Goal: Task Accomplishment & Management: Complete application form

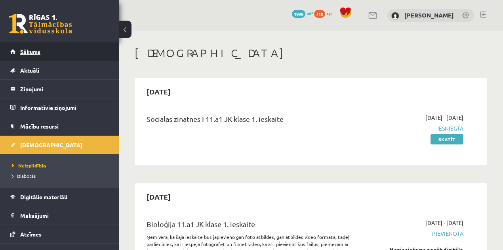
scroll to position [233, 0]
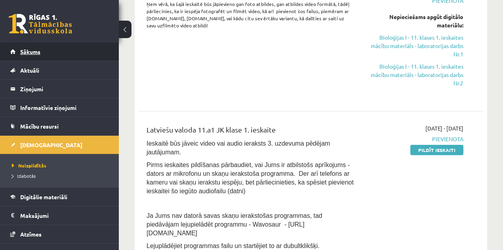
click at [31, 48] on link "Sākums" at bounding box center [59, 51] width 99 height 18
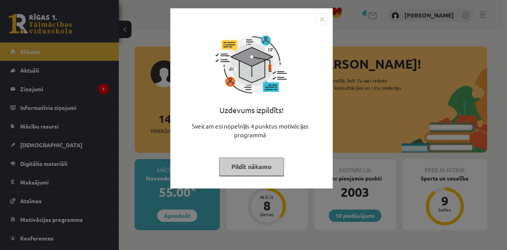
click at [254, 174] on button "Pildīt nākamo" at bounding box center [251, 166] width 65 height 18
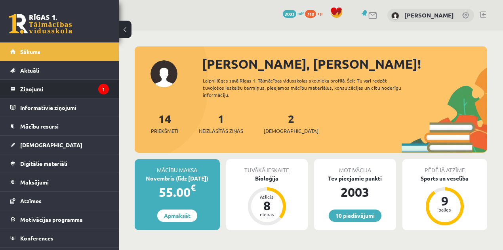
click at [93, 92] on legend "Ziņojumi 1" at bounding box center [64, 89] width 89 height 18
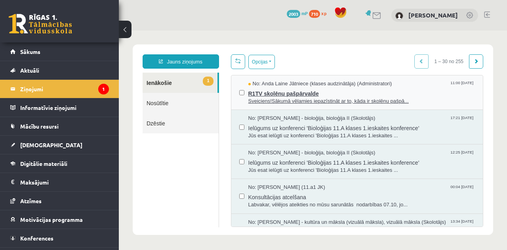
click at [262, 97] on span "Sveiciens!Sākumā vēlamies iepazīstināt ar to, kāda ir skolēnu pašpā..." at bounding box center [361, 101] width 227 height 8
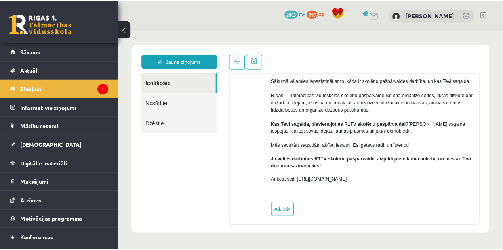
scroll to position [79, 0]
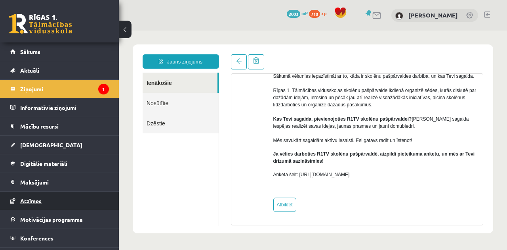
click at [59, 201] on link "Atzīmes" at bounding box center [59, 200] width 99 height 18
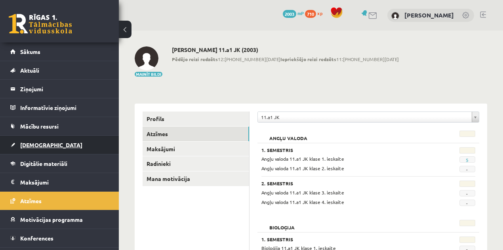
click at [46, 142] on link "[DEMOGRAPHIC_DATA]" at bounding box center [59, 145] width 99 height 18
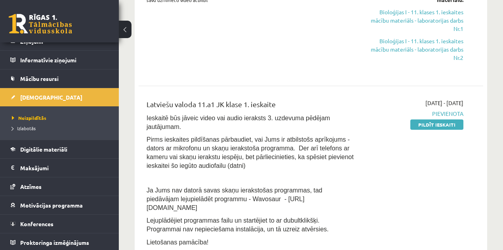
scroll to position [169, 0]
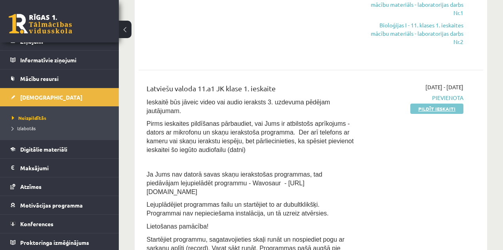
click at [424, 109] on link "Pildīt ieskaiti" at bounding box center [436, 108] width 53 height 10
click at [449, 106] on link "Pildīt ieskaiti" at bounding box center [436, 108] width 53 height 10
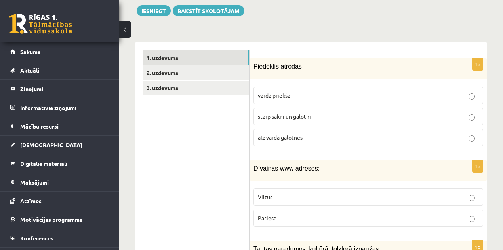
scroll to position [264, 0]
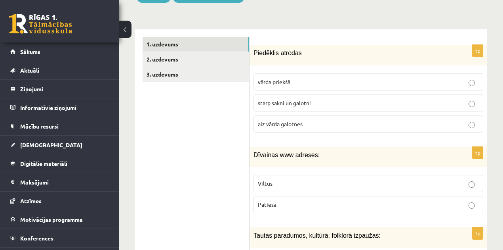
click at [311, 99] on p "starp sakni un galotni" at bounding box center [368, 103] width 221 height 8
click at [371, 179] on p "Viltus" at bounding box center [368, 183] width 221 height 8
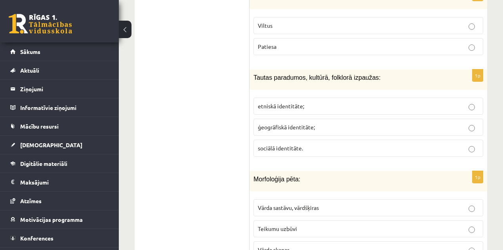
scroll to position [399, 0]
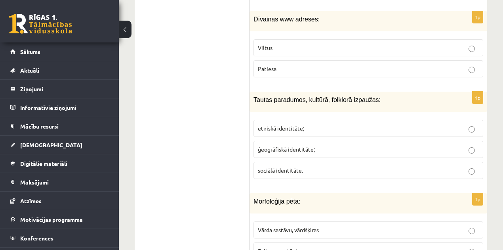
click at [327, 120] on label "etniskā identitāte;" at bounding box center [369, 128] width 230 height 17
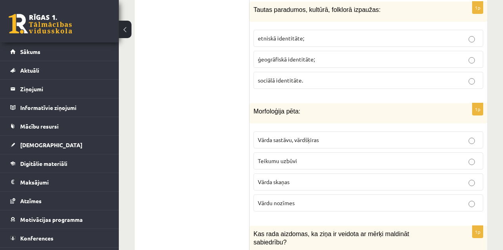
scroll to position [507, 0]
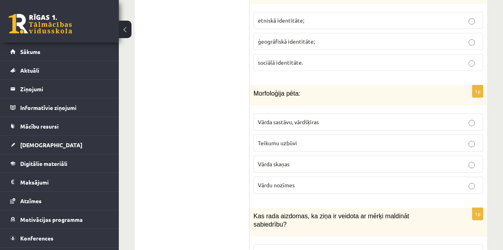
click at [314, 113] on label "Vārda sastāvu, vārdšķiras" at bounding box center [369, 121] width 230 height 17
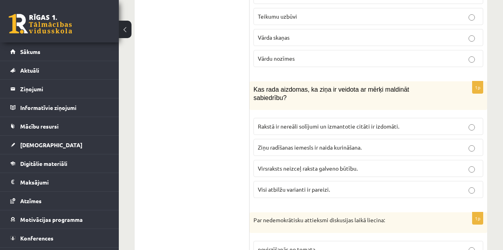
scroll to position [647, 0]
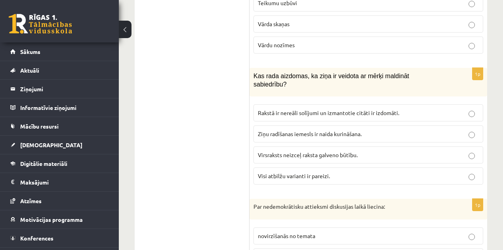
click at [384, 172] on p "Visi atbilžu varianti ir pareizi." at bounding box center [368, 176] width 221 height 8
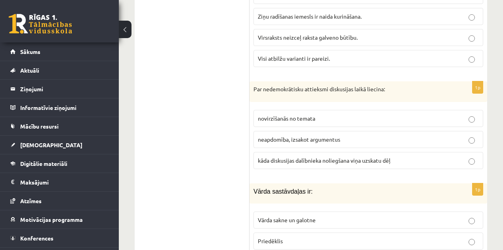
scroll to position [769, 0]
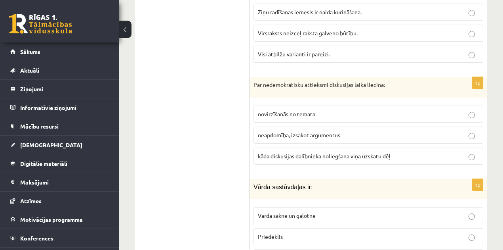
click at [323, 147] on label "kāda diskusijas dalībnieka noliegšana viņa uzskatu dēļ" at bounding box center [369, 155] width 230 height 17
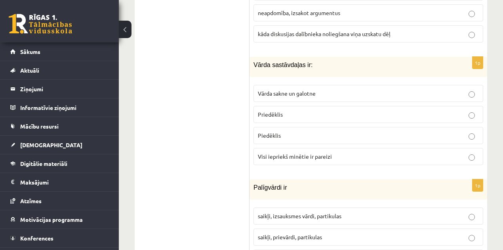
scroll to position [872, 0]
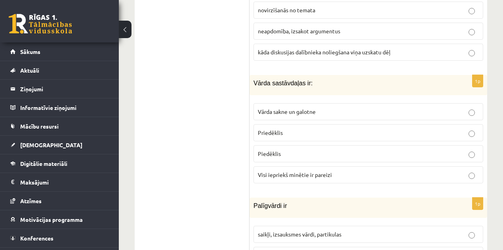
click at [380, 170] on p "Visi iepriekš minētie ir pareizi" at bounding box center [368, 174] width 221 height 8
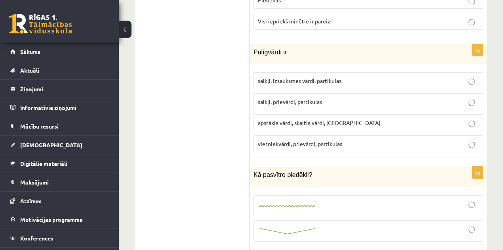
scroll to position [994, 0]
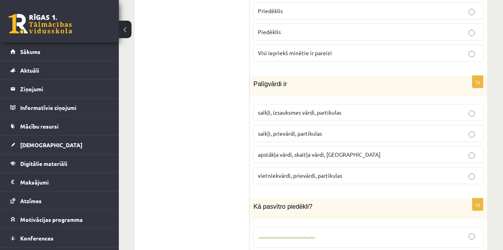
click at [309, 130] on span "saikļi, prievārdi, partikulas" at bounding box center [290, 133] width 64 height 7
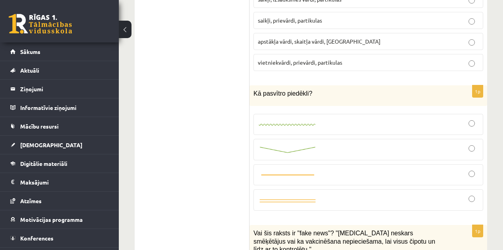
scroll to position [1116, 0]
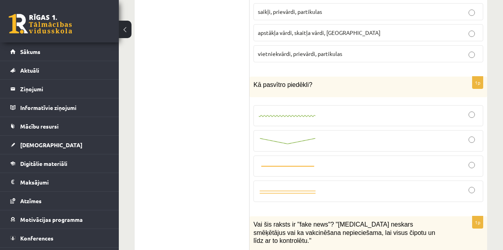
click at [316, 134] on div at bounding box center [368, 140] width 221 height 13
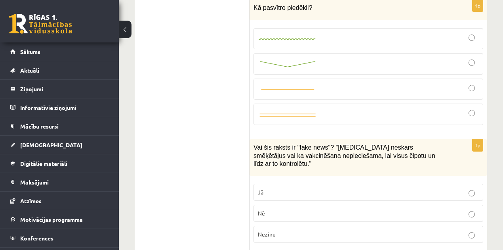
scroll to position [1215, 0]
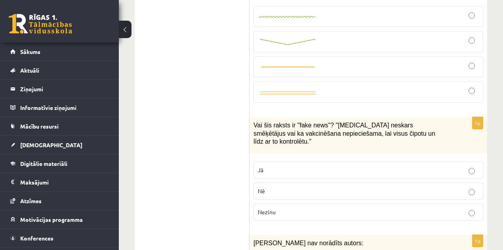
click at [459, 208] on p "Nezinu" at bounding box center [368, 212] width 221 height 8
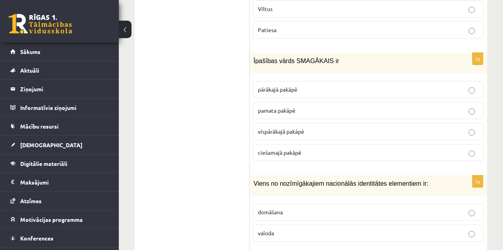
scroll to position [1513, 0]
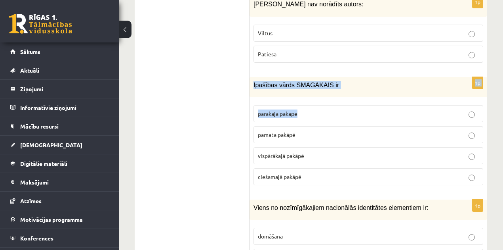
scroll to position [1432, 0]
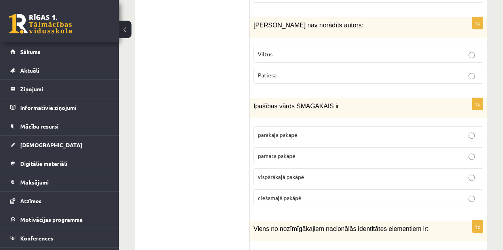
click at [311, 172] on p "vispārākajā pakāpē" at bounding box center [368, 176] width 221 height 8
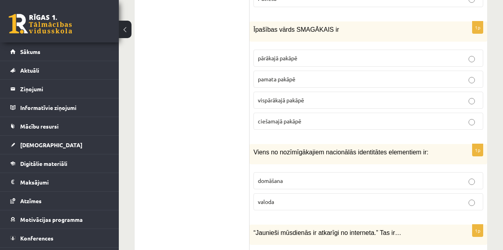
scroll to position [1527, 0]
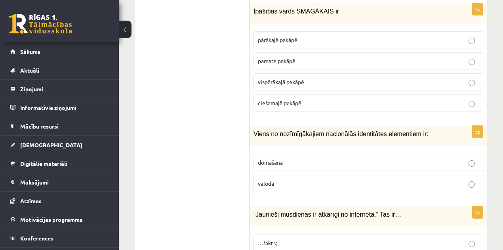
click at [329, 179] on p "valoda" at bounding box center [368, 183] width 221 height 8
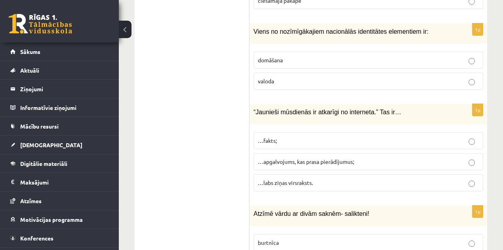
scroll to position [1636, 0]
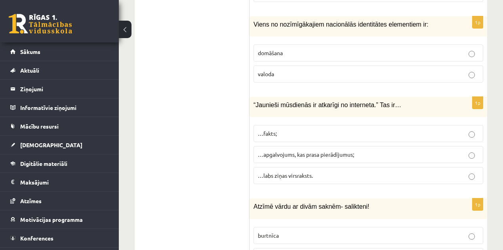
click at [342, 150] on p "…apgalvojums, kas prasa pierādījumus;" at bounding box center [368, 154] width 221 height 8
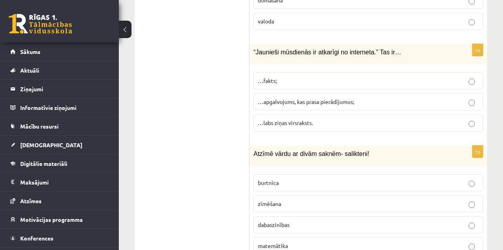
scroll to position [1717, 0]
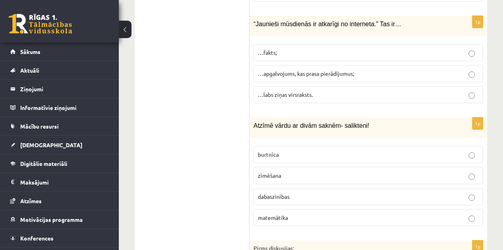
click at [379, 192] on p "dabaszinības" at bounding box center [368, 196] width 221 height 8
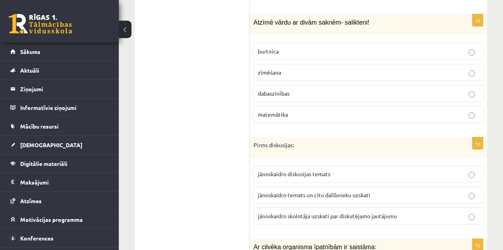
scroll to position [1830, 0]
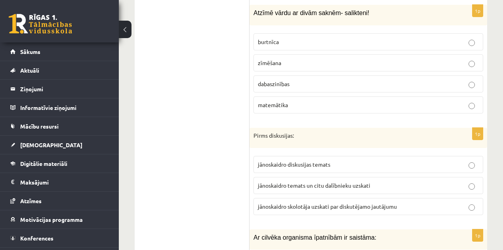
click at [344, 156] on label "jānoskaidro diskusijas temats" at bounding box center [369, 164] width 230 height 17
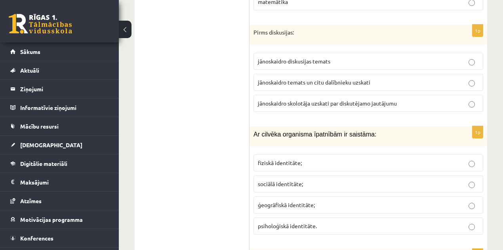
scroll to position [1935, 0]
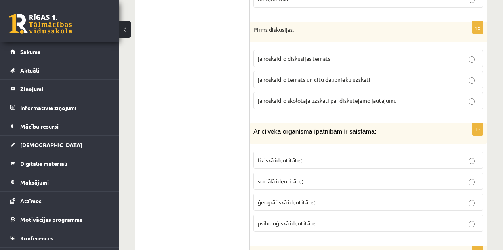
click at [318, 156] on p "fiziskā identitāte;" at bounding box center [368, 160] width 221 height 8
click at [317, 219] on p "psiholoģiskā identitāte." at bounding box center [368, 223] width 221 height 8
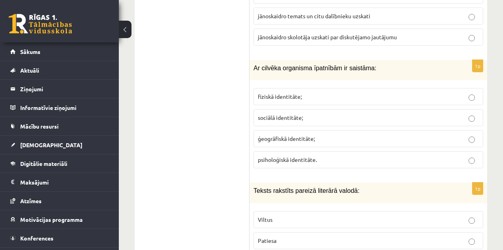
scroll to position [2020, 0]
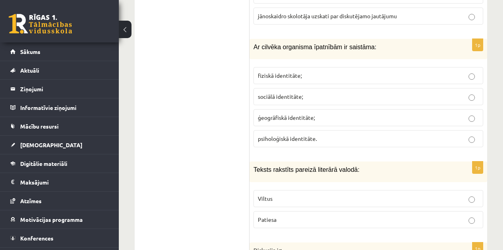
click at [304, 215] on p "Patiesa" at bounding box center [368, 219] width 221 height 8
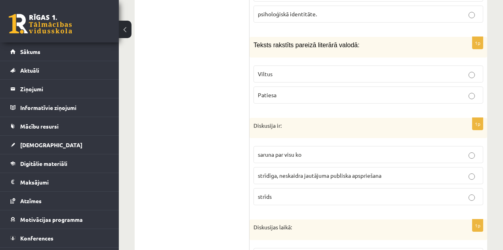
scroll to position [2147, 0]
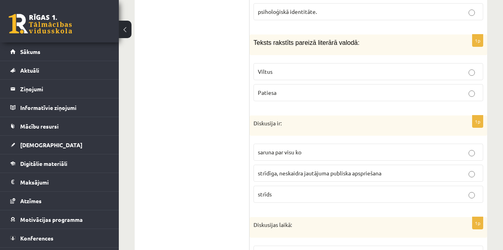
click at [387, 169] on p "strīdīga, neskaidra jautājuma publiska apspriešana" at bounding box center [368, 173] width 221 height 8
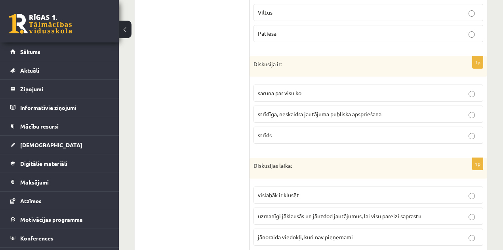
scroll to position [2210, 0]
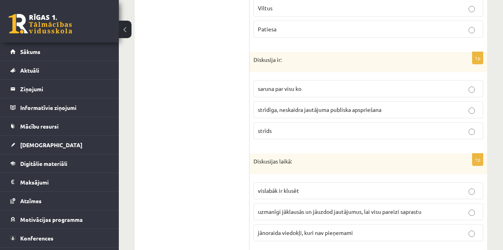
click at [410, 203] on label "uzmanīgi jāklausās un jāuzdod jautājumus, lai visu pareizi saprastu" at bounding box center [369, 211] width 230 height 17
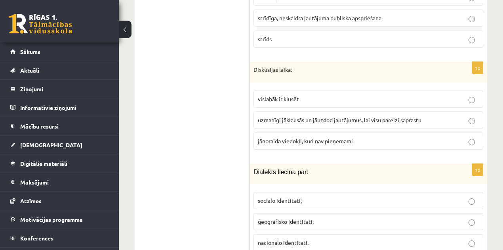
scroll to position [2330, 0]
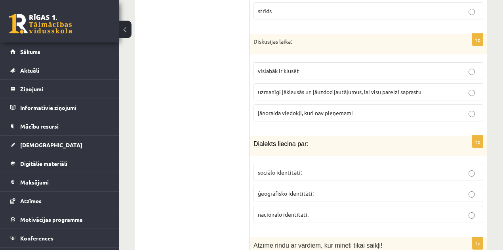
click at [281, 189] on p "ģeogrāfisko identitāti;" at bounding box center [368, 193] width 221 height 8
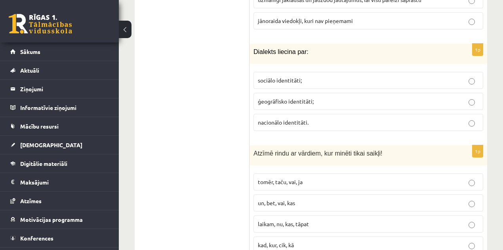
scroll to position [2428, 0]
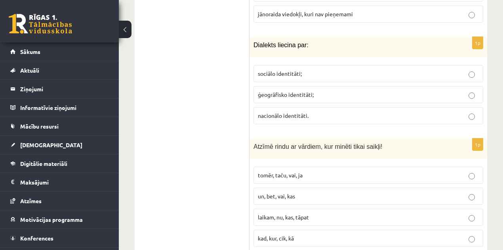
click at [299, 192] on p "un, bet, vai, kas" at bounding box center [368, 196] width 221 height 8
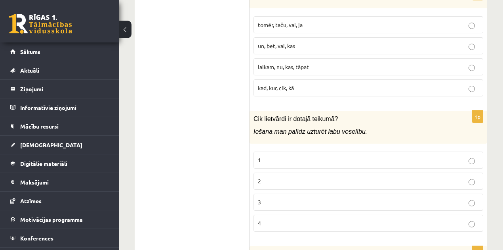
scroll to position [2580, 0]
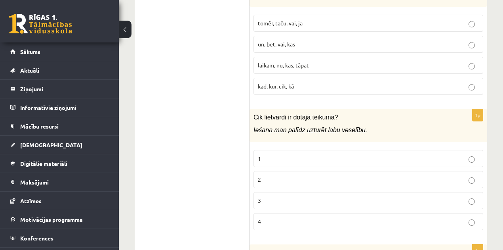
click at [293, 154] on p "1" at bounding box center [368, 158] width 221 height 8
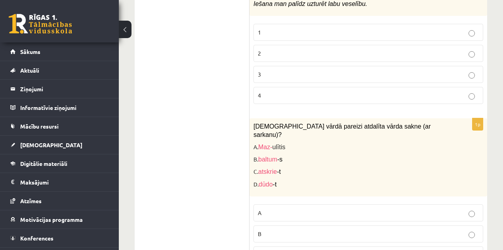
scroll to position [2707, 0]
click at [289, 208] on p "A" at bounding box center [368, 212] width 221 height 8
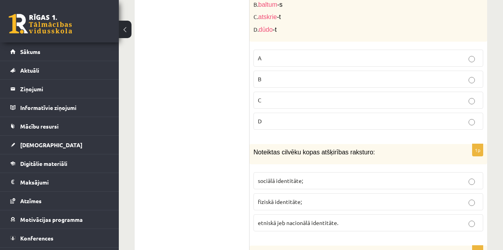
scroll to position [2861, 0]
click at [397, 218] on p "etniskā jeb nacionālā identitāte." at bounding box center [368, 222] width 221 height 8
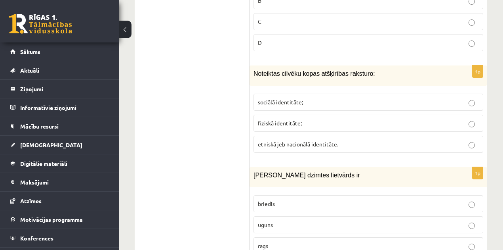
scroll to position [2974, 0]
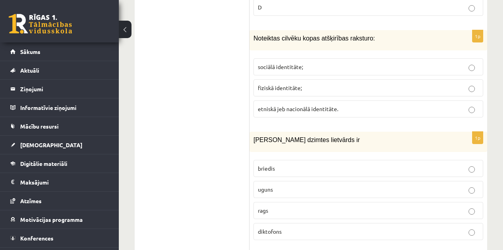
click at [296, 185] on p "uguns" at bounding box center [368, 189] width 221 height 8
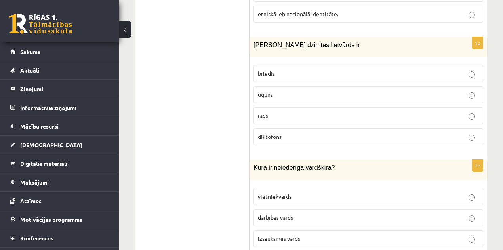
scroll to position [3064, 0]
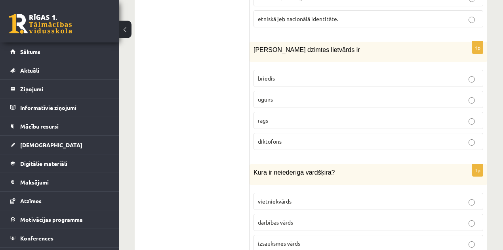
click at [466, 197] on p "vietniekvārds" at bounding box center [368, 201] width 221 height 8
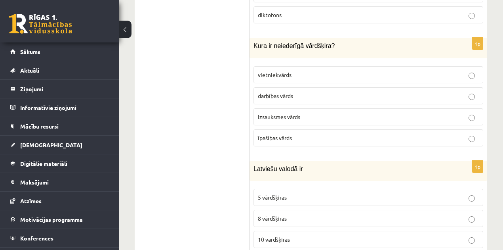
scroll to position [3200, 0]
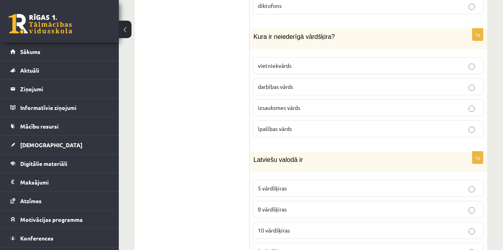
click at [425, 226] on p "10 vārdšķiras" at bounding box center [368, 230] width 221 height 8
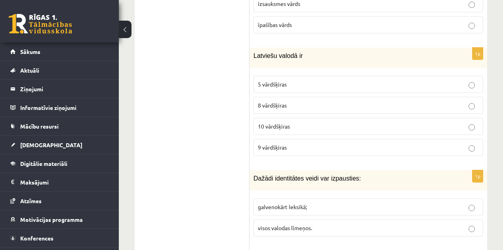
scroll to position [3308, 0]
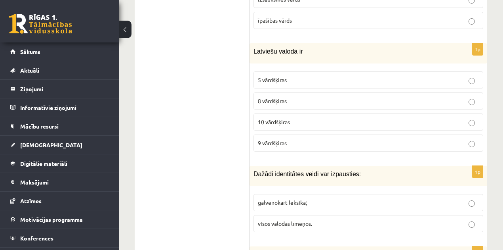
click at [407, 219] on p "visos valodas līmeņos." at bounding box center [368, 223] width 221 height 8
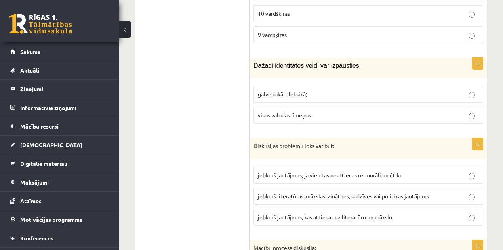
scroll to position [3420, 0]
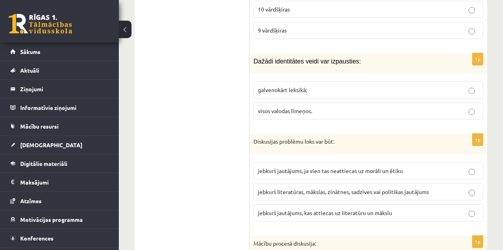
click at [403, 188] on span "jebkurš literatūras, mākslas, zinātnes, sadzīves vai politikas jautājums" at bounding box center [343, 191] width 171 height 7
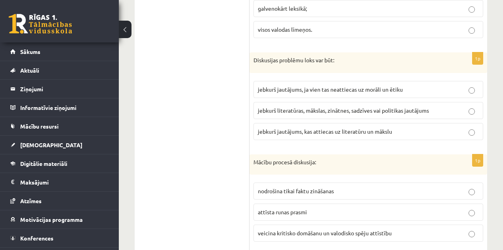
scroll to position [3524, 0]
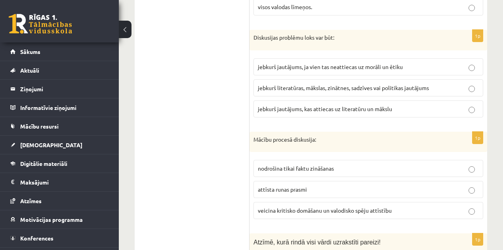
click at [391, 206] on p "veicina kritisko domāšanu un valodisko spēju attīstību" at bounding box center [368, 210] width 221 height 8
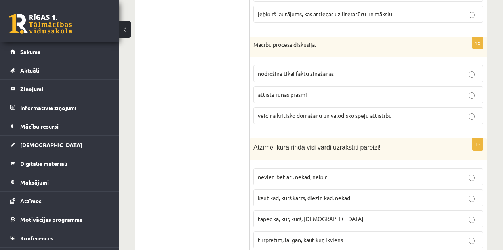
scroll to position [3632, 0]
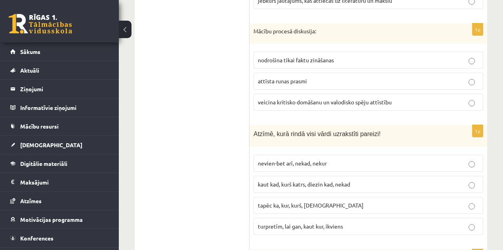
click at [321, 222] on p "turpretīm, lai gan, kaut kur, ikviens" at bounding box center [368, 226] width 221 height 8
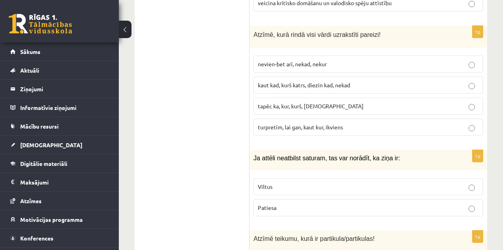
scroll to position [3745, 0]
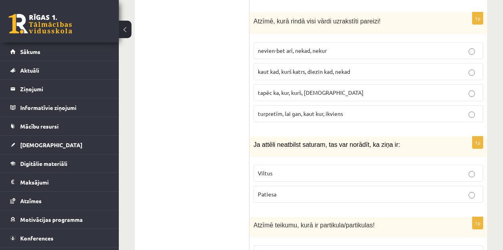
click at [299, 169] on p "Viltus" at bounding box center [368, 173] width 221 height 8
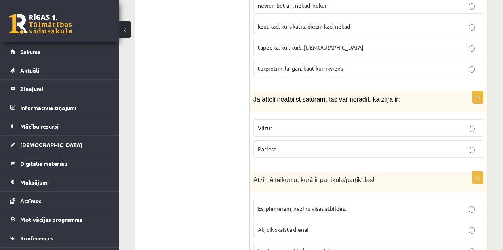
scroll to position [3817, 0]
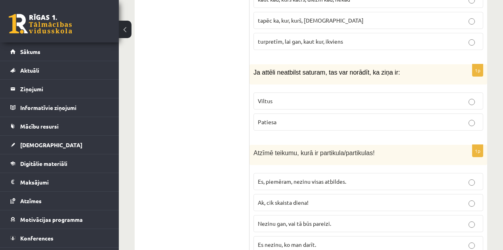
click at [355, 198] on p "Ak, cik skaista diena!" at bounding box center [368, 202] width 221 height 8
click at [378, 173] on label "Es, piemēram, nezinu visas atbildes." at bounding box center [369, 181] width 230 height 17
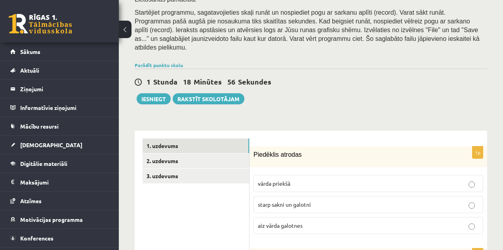
scroll to position [134, 0]
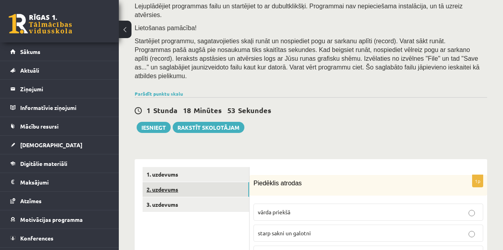
click at [238, 182] on link "2. uzdevums" at bounding box center [196, 189] width 107 height 15
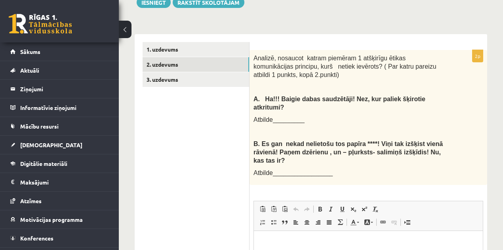
scroll to position [259, 0]
click at [377, 247] on html at bounding box center [368, 242] width 229 height 24
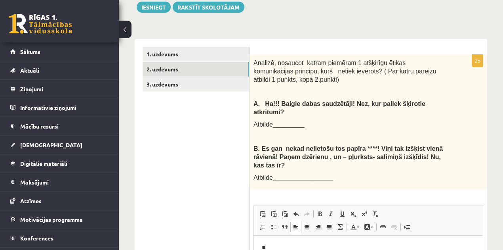
scroll to position [267, 0]
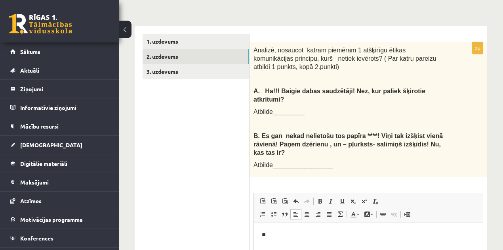
click at [267, 237] on p "**" at bounding box center [369, 235] width 214 height 8
click at [270, 236] on p "**" at bounding box center [369, 235] width 214 height 8
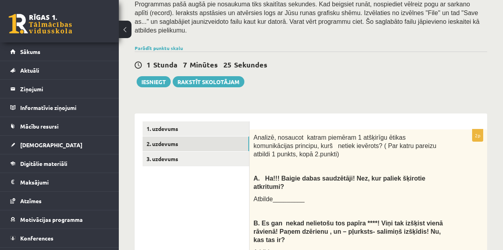
scroll to position [175, 0]
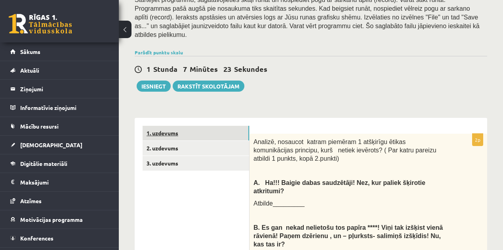
click at [240, 126] on link "1. uzdevums" at bounding box center [196, 133] width 107 height 15
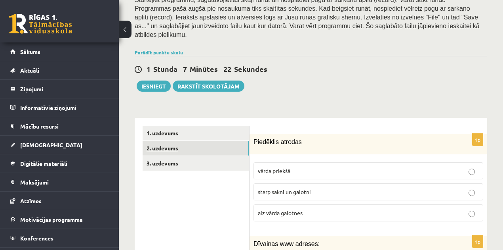
click at [237, 141] on link "2. uzdevums" at bounding box center [196, 148] width 107 height 15
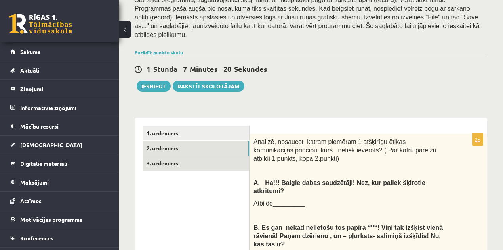
scroll to position [0, 0]
click at [235, 156] on link "3. uzdevums" at bounding box center [196, 163] width 107 height 15
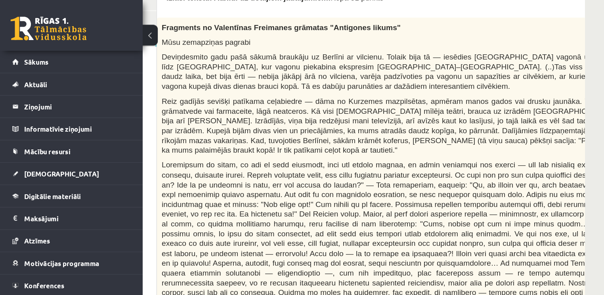
scroll to position [272, 54]
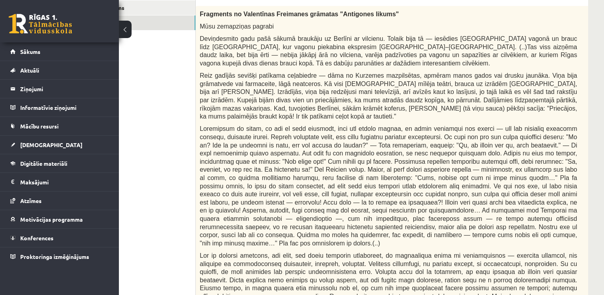
drag, startPoint x: 504, startPoint y: 0, endPoint x: 453, endPoint y: 168, distance: 174.7
click at [453, 168] on span at bounding box center [388, 185] width 377 height 121
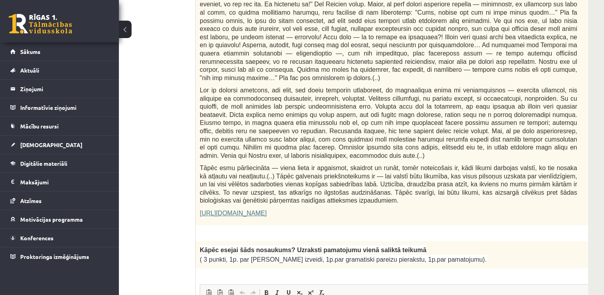
scroll to position [487, 54]
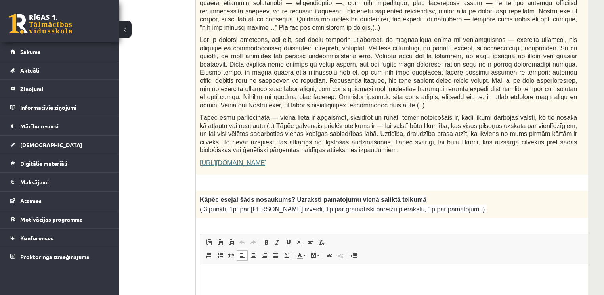
click at [300, 249] on p "Editor, wiswyg-editor-user-answer-47433863805240" at bounding box center [408, 275] width 400 height 8
click at [409, 158] on p "https://satori.lv/article/musu-zemapzinas-pagrabi" at bounding box center [388, 162] width 377 height 8
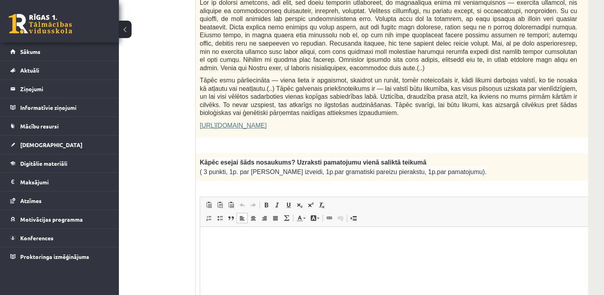
scroll to position [525, 54]
click at [311, 246] on html at bounding box center [408, 237] width 416 height 24
click at [389, 240] on p "Editor, wiswyg-editor-user-answer-47433863805240" at bounding box center [408, 237] width 400 height 8
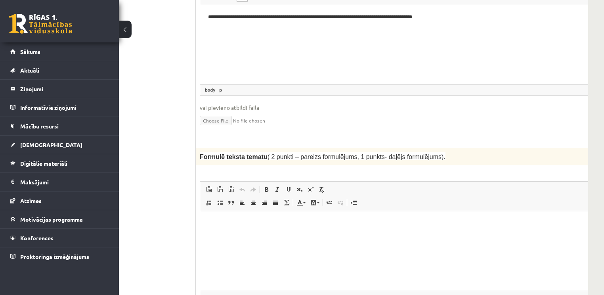
scroll to position [749, 54]
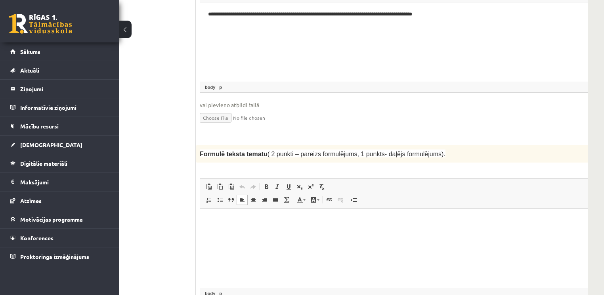
click at [365, 233] on html at bounding box center [408, 220] width 416 height 24
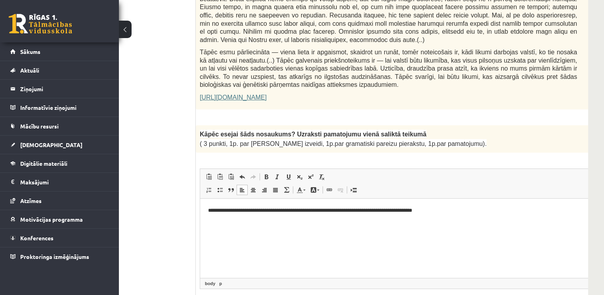
scroll to position [565, 54]
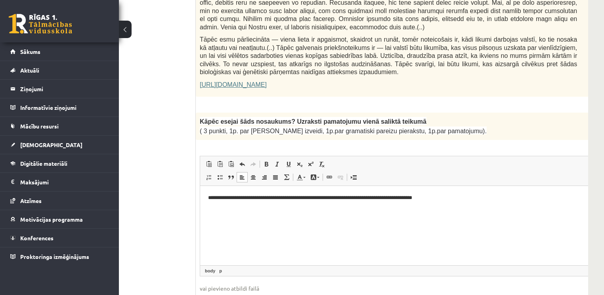
click at [471, 194] on p "**********" at bounding box center [397, 197] width 379 height 8
click at [267, 81] on link "https://satori.lv/article/musu-zemapzinas-pagrabi" at bounding box center [233, 84] width 67 height 7
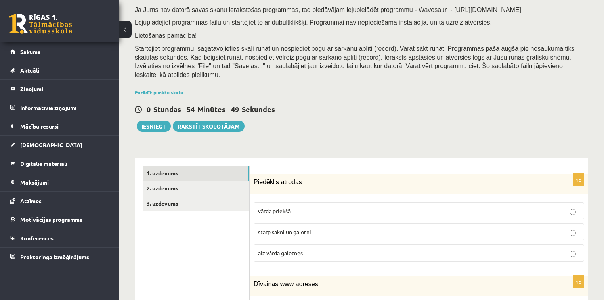
scroll to position [58, 0]
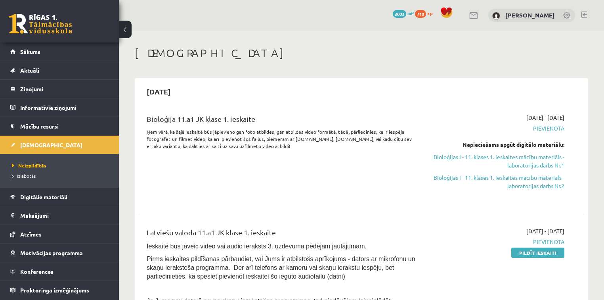
scroll to position [180, 0]
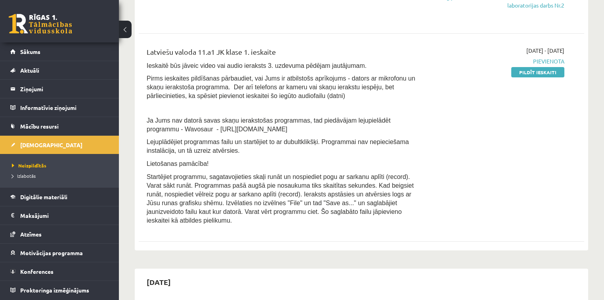
click at [18, 21] on link at bounding box center [40, 24] width 63 height 20
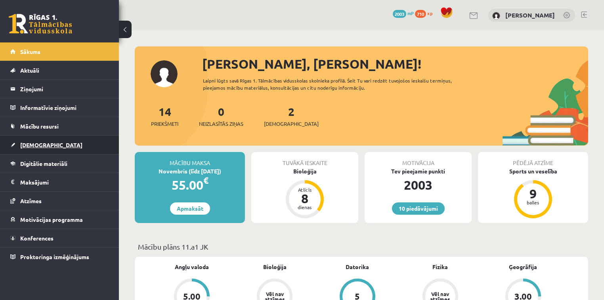
click at [67, 138] on link "[DEMOGRAPHIC_DATA]" at bounding box center [59, 145] width 99 height 18
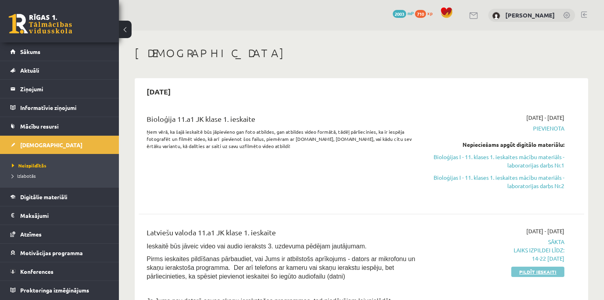
click at [546, 269] on link "Pildīt ieskaiti" at bounding box center [537, 271] width 53 height 10
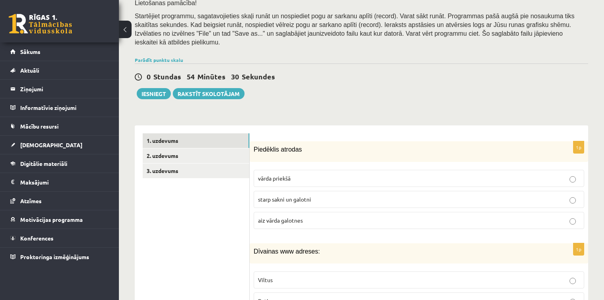
scroll to position [139, 0]
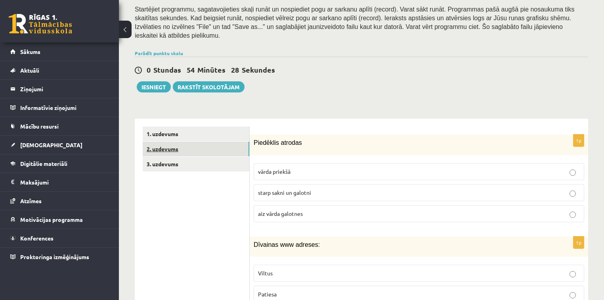
click at [234, 141] on link "2. uzdevums" at bounding box center [196, 148] width 107 height 15
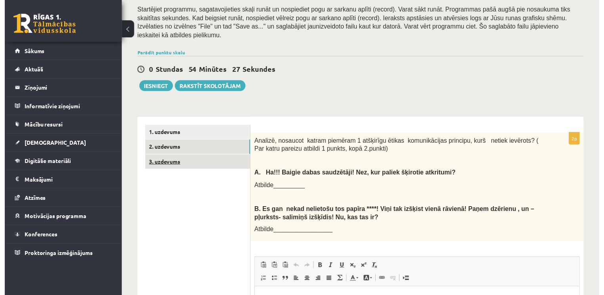
scroll to position [0, 0]
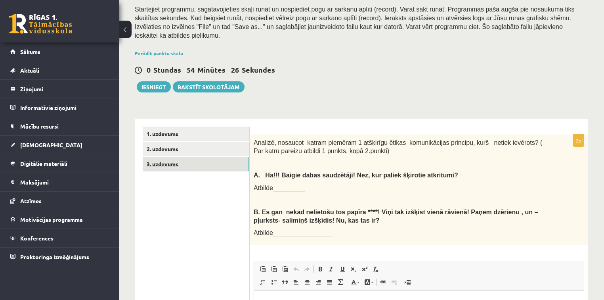
click at [229, 157] on link "3. uzdevums" at bounding box center [196, 164] width 107 height 15
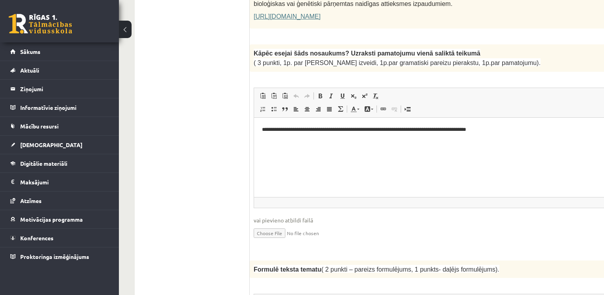
scroll to position [634, 0]
drag, startPoint x: 354, startPoint y: 129, endPoint x: 397, endPoint y: 129, distance: 43.2
click at [397, 129] on p "**********" at bounding box center [451, 129] width 379 height 8
click at [416, 130] on p "**********" at bounding box center [451, 129] width 379 height 8
click at [563, 131] on p "**********" at bounding box center [451, 129] width 379 height 8
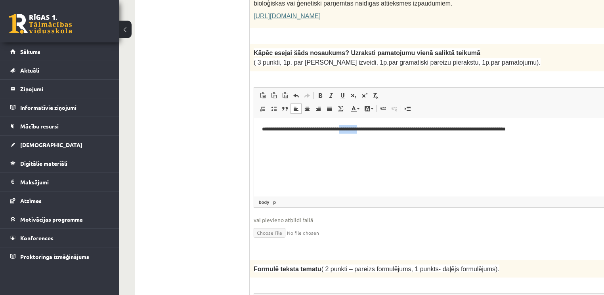
drag, startPoint x: 353, startPoint y: 129, endPoint x: 379, endPoint y: 134, distance: 27.0
click at [379, 134] on html "**********" at bounding box center [462, 129] width 416 height 24
click at [551, 127] on p "**********" at bounding box center [451, 129] width 379 height 8
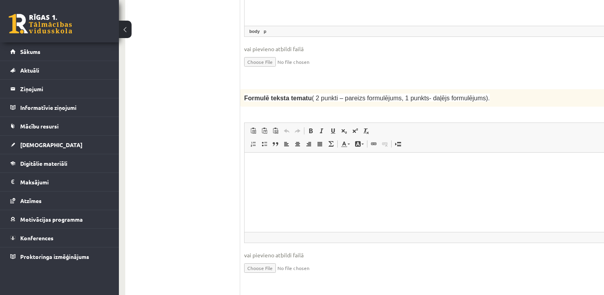
scroll to position [802, 10]
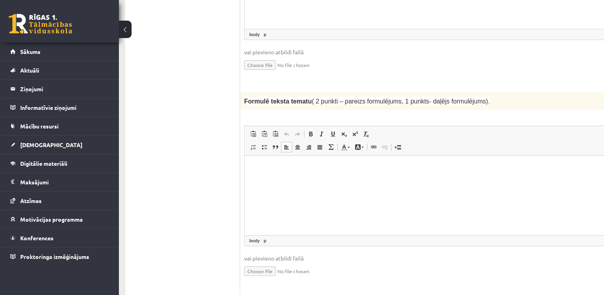
click at [524, 174] on html at bounding box center [452, 168] width 416 height 24
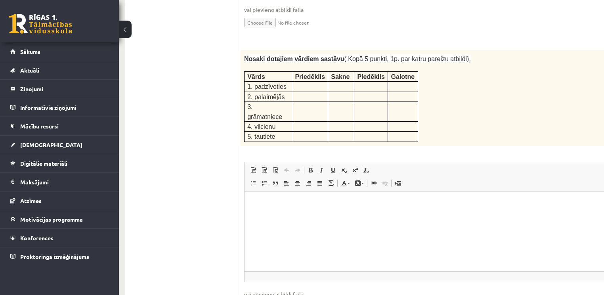
scroll to position [1044, 10]
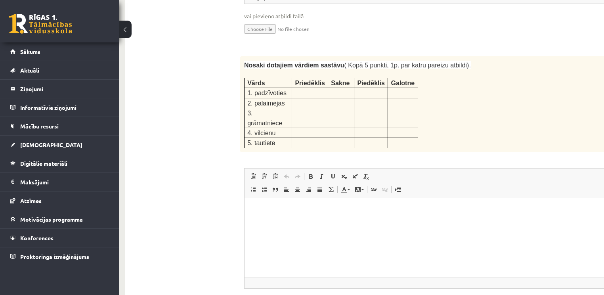
drag, startPoint x: 246, startPoint y: 61, endPoint x: 381, endPoint y: 113, distance: 144.5
click at [381, 113] on div "Nosaki dotajiem vārdiem sastāvu ( Kopā 5 punkti, 1p. par katru pareizu atbildi)…" at bounding box center [452, 104] width 425 height 96
copy table
click at [316, 222] on html at bounding box center [452, 210] width 416 height 24
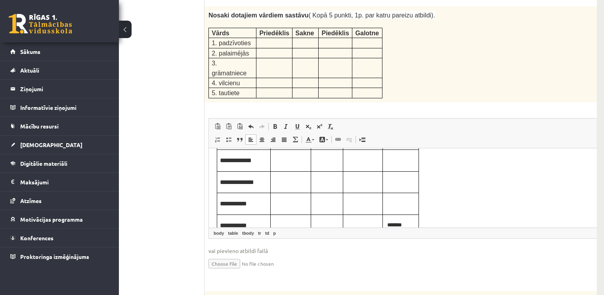
scroll to position [1094, 54]
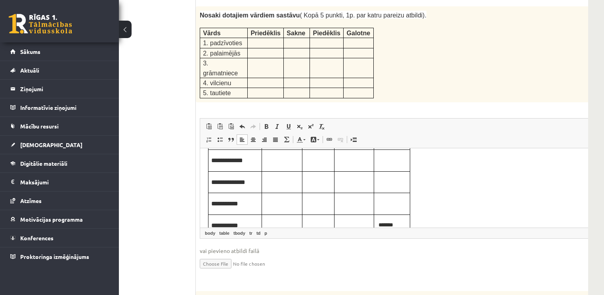
drag, startPoint x: 578, startPoint y: 195, endPoint x: 505, endPoint y: 209, distance: 75.1
click at [505, 209] on fieldset "Rich Text Editor, wiswyg-editor-user-answer-47433844027700 Editor toolbars Past…" at bounding box center [408, 198] width 417 height 161
click at [491, 255] on input "file" at bounding box center [408, 263] width 417 height 16
click at [232, 170] on td "**********" at bounding box center [234, 160] width 53 height 22
click at [479, 206] on body "**********" at bounding box center [408, 171] width 400 height 130
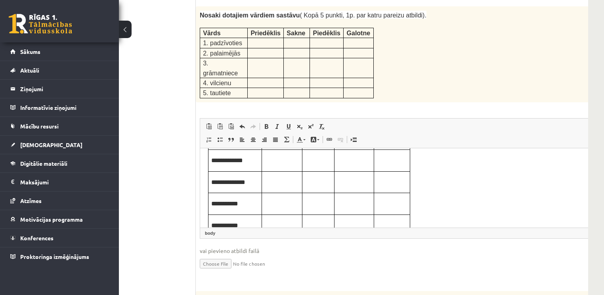
click at [521, 218] on body "**********" at bounding box center [408, 171] width 400 height 130
click at [433, 224] on body "**********" at bounding box center [408, 171] width 400 height 130
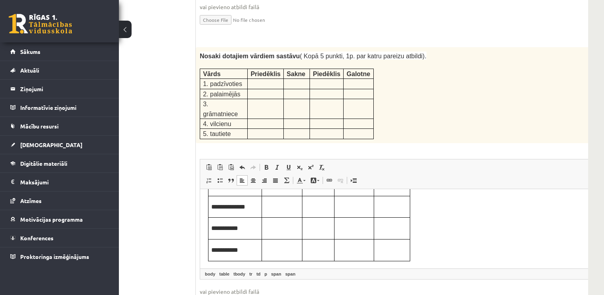
scroll to position [1056, 54]
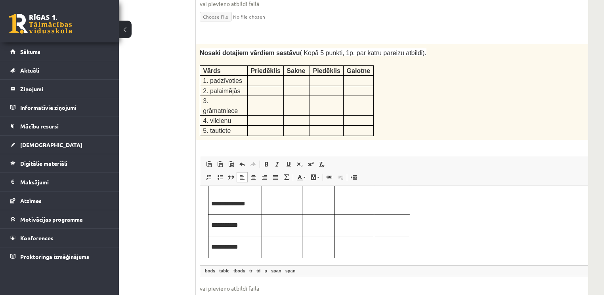
click at [377, 158] on span "Paste Keyboard shortcut Ctrl+V Paste as plain text Keyboard shortcut Ctrl+Shift…" at bounding box center [408, 164] width 410 height 13
click at [252, 190] on td "**********" at bounding box center [234, 182] width 53 height 22
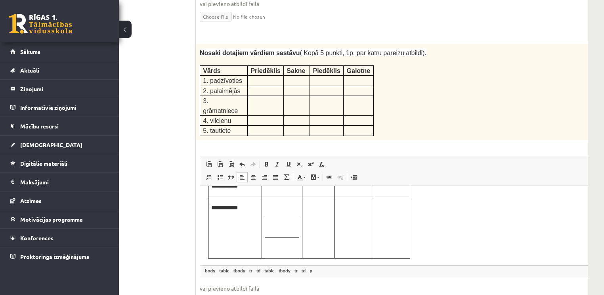
click at [420, 239] on body "**********" at bounding box center [408, 173] width 400 height 170
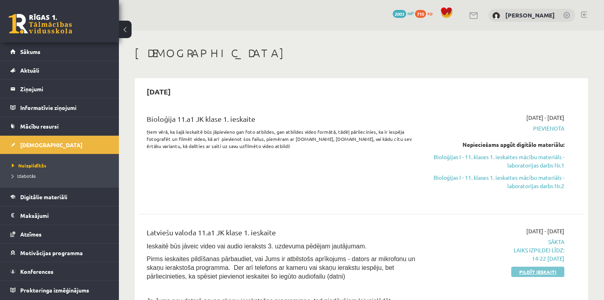
click at [552, 273] on link "Pildīt ieskaiti" at bounding box center [537, 271] width 53 height 10
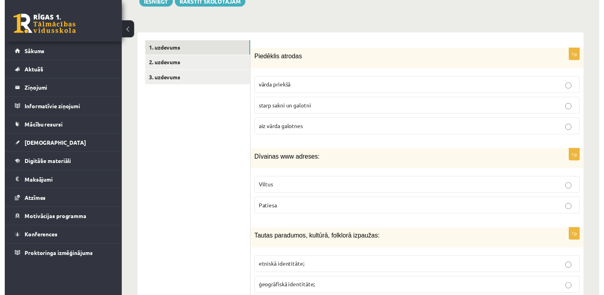
scroll to position [239, 0]
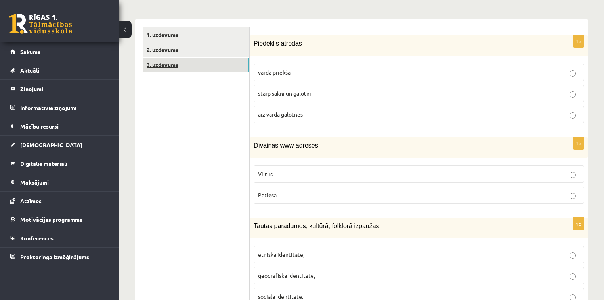
click at [215, 57] on link "3. uzdevums" at bounding box center [196, 64] width 107 height 15
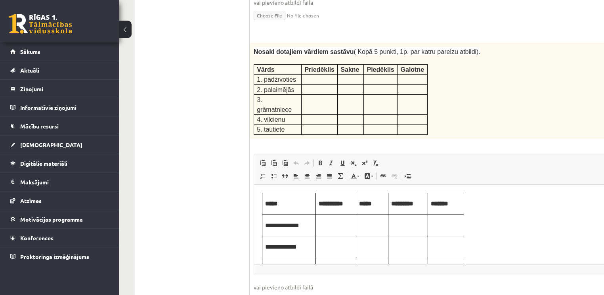
scroll to position [1075, 0]
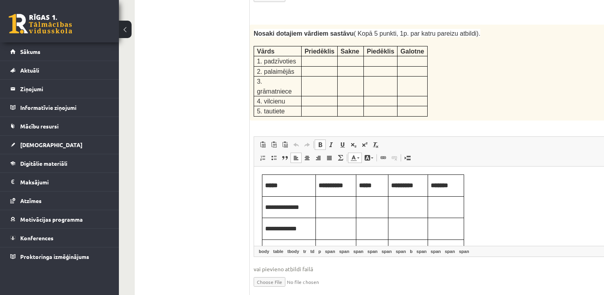
click at [324, 208] on p "Editor, wiswyg-editor-user-answer-47433817267880" at bounding box center [336, 206] width 34 height 9
click at [368, 211] on td "Editor, wiswyg-editor-user-answer-47433817267880" at bounding box center [372, 207] width 32 height 22
click at [404, 202] on p "Editor, wiswyg-editor-user-answer-47433817267880" at bounding box center [408, 206] width 34 height 9
click at [453, 218] on td "Editor, wiswyg-editor-user-answer-47433817267880" at bounding box center [446, 229] width 36 height 22
click at [428, 200] on td "Editor, wiswyg-editor-user-answer-47433817267880" at bounding box center [446, 207] width 36 height 22
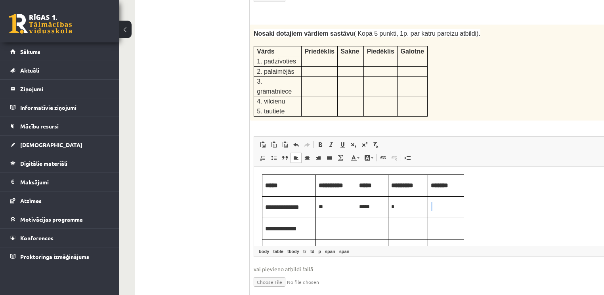
click at [428, 200] on td "Editor, wiswyg-editor-user-answer-47433817267880" at bounding box center [446, 207] width 36 height 22
click at [324, 231] on p "Editor, wiswyg-editor-user-answer-47433817267880" at bounding box center [336, 227] width 34 height 9
click at [361, 226] on p "Editor, wiswyg-editor-user-answer-47433817267880" at bounding box center [372, 227] width 26 height 9
click at [408, 229] on p "Editor, wiswyg-editor-user-answer-47433817267880" at bounding box center [408, 227] width 34 height 9
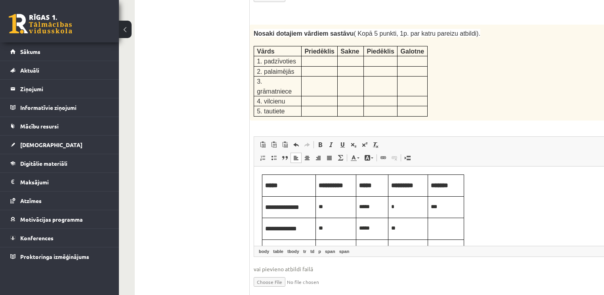
click at [435, 223] on p "Editor, wiswyg-editor-user-answer-47433817267880" at bounding box center [446, 227] width 30 height 9
click at [340, 244] on td "Editor, wiswyg-editor-user-answer-47433817267880" at bounding box center [336, 250] width 40 height 22
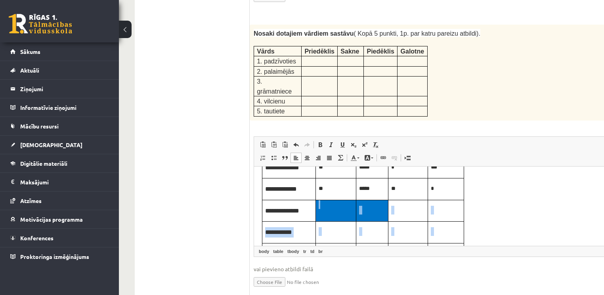
scroll to position [80, 0]
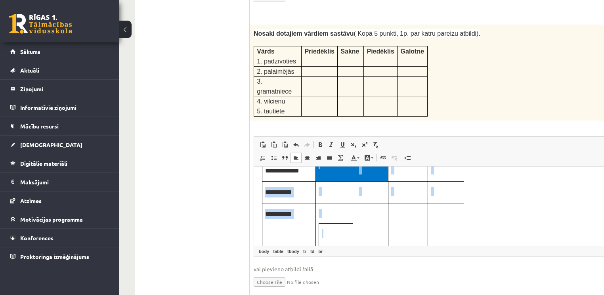
click at [340, 244] on tbody "**********" at bounding box center [363, 180] width 202 height 170
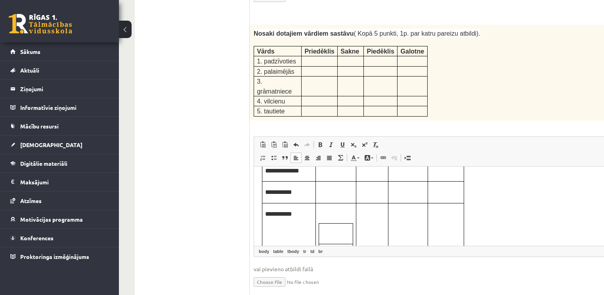
click at [517, 213] on body "**********" at bounding box center [462, 179] width 400 height 170
click at [332, 179] on td "Editor, wiswyg-editor-user-answer-47433817267880" at bounding box center [336, 170] width 40 height 22
click at [373, 176] on td "Editor, wiswyg-editor-user-answer-47433817267880" at bounding box center [372, 170] width 32 height 22
click at [398, 172] on p "Editor, wiswyg-editor-user-answer-47433817267880" at bounding box center [408, 170] width 34 height 9
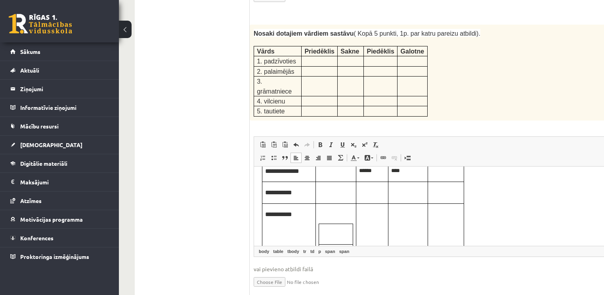
click at [438, 174] on td "Editor, wiswyg-editor-user-answer-47433817267880" at bounding box center [446, 171] width 36 height 22
click at [361, 195] on p "Editor, wiswyg-editor-user-answer-47433817267880" at bounding box center [372, 191] width 26 height 9
click at [441, 193] on p "Editor, wiswyg-editor-user-answer-47433817267880" at bounding box center [446, 191] width 30 height 9
click at [371, 228] on td "Editor, wiswyg-editor-user-answer-47433817267880" at bounding box center [372, 233] width 32 height 61
click at [406, 218] on td "Editor, wiswyg-editor-user-answer-47433817267880" at bounding box center [408, 233] width 40 height 61
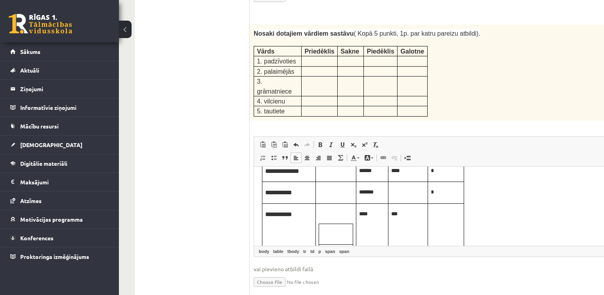
click at [465, 214] on body "**********" at bounding box center [462, 180] width 400 height 170
click at [446, 215] on p "*" at bounding box center [446, 213] width 30 height 9
click at [330, 229] on p "Editor, wiswyg-editor-user-answer-47433817267880" at bounding box center [336, 233] width 28 height 9
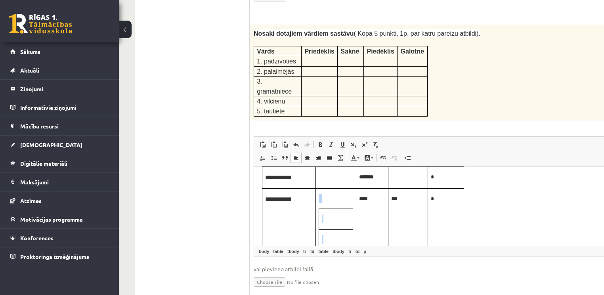
scroll to position [106, 0]
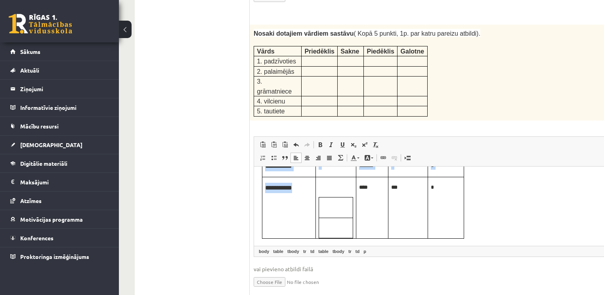
drag, startPoint x: 317, startPoint y: 226, endPoint x: 341, endPoint y: 242, distance: 29.5
click at [341, 242] on html "**********" at bounding box center [462, 153] width 416 height 186
click at [342, 210] on p "Editor, wiswyg-editor-user-answer-47433817267880" at bounding box center [336, 206] width 28 height 9
click at [353, 223] on td "Editor, wiswyg-editor-user-answer-47433817267880" at bounding box center [336, 206] width 40 height 61
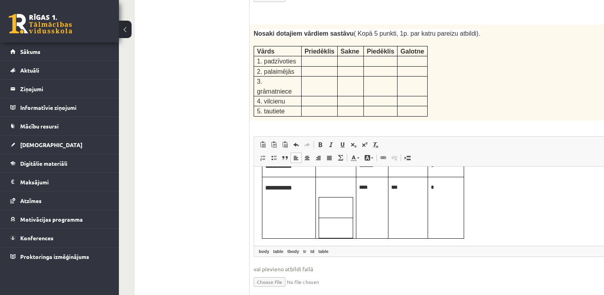
scroll to position [74, 0]
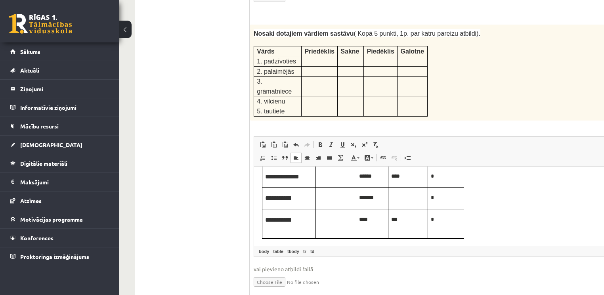
click at [478, 229] on body "**********" at bounding box center [462, 169] width 400 height 138
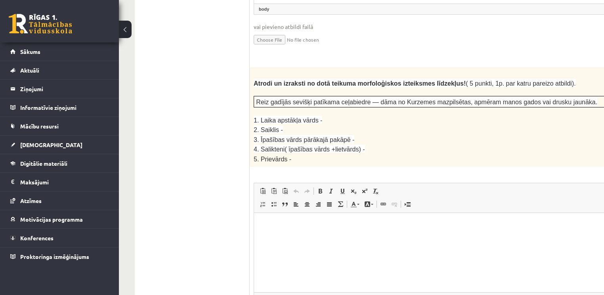
scroll to position [1324, 0]
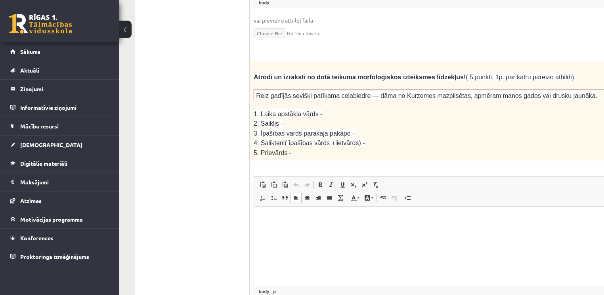
click at [351, 223] on html at bounding box center [462, 218] width 416 height 24
drag, startPoint x: 248, startPoint y: 71, endPoint x: 298, endPoint y: 109, distance: 63.0
click at [298, 109] on div "**********" at bounding box center [388, 246] width 507 height 2642
click at [309, 115] on div "Atrodi un izraksti no dotā teikuma morfoloģiskos izteiksmes līdzekļus! ( 5 punk…" at bounding box center [462, 111] width 425 height 100
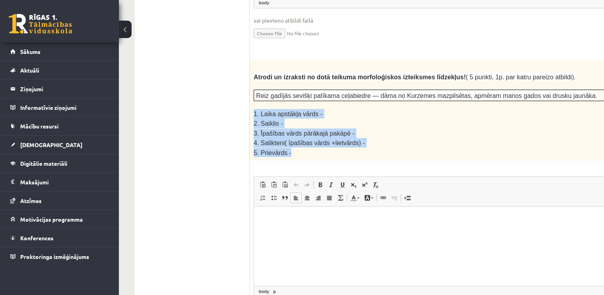
drag, startPoint x: 254, startPoint y: 71, endPoint x: 303, endPoint y: 109, distance: 61.7
click at [303, 109] on div "Atrodi un izraksti no dotā teikuma morfoloģiskos izteiksmes līdzekļus! ( 5 punk…" at bounding box center [462, 111] width 425 height 100
copy div "1. Laika apstākļa vārds - 2. Saiklis - 3. Īpašības vārds pārākajā pakāpē - 4. S…"
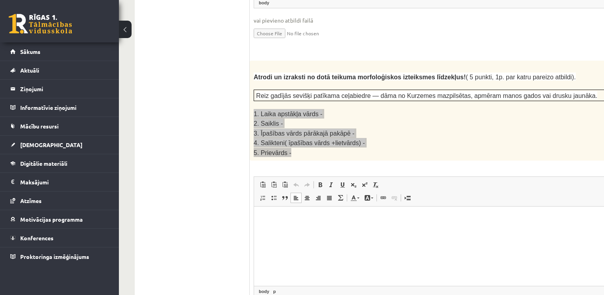
click at [281, 231] on html at bounding box center [462, 218] width 416 height 24
paste body "Editor, wiswyg-editor-user-answer-47433816907000"
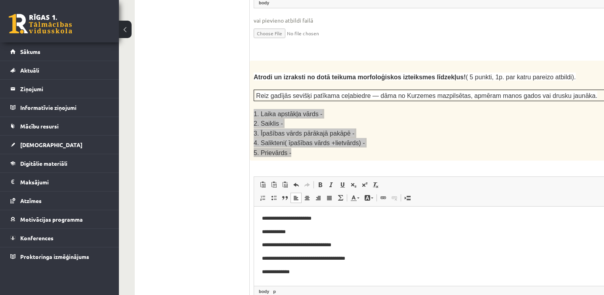
click at [328, 216] on p "**********" at bounding box center [451, 218] width 379 height 8
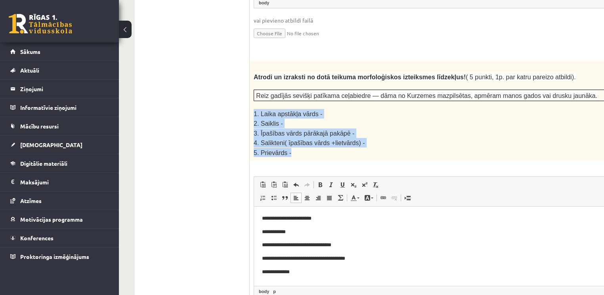
click at [358, 138] on p "4. Salikteni( īpašības vārds +lietvārds) -" at bounding box center [442, 143] width 377 height 10
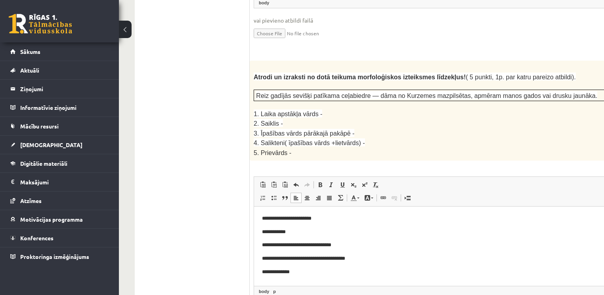
click at [330, 211] on html "**********" at bounding box center [462, 244] width 416 height 77
click at [303, 227] on body "**********" at bounding box center [462, 244] width 400 height 61
click at [354, 245] on p "**********" at bounding box center [451, 245] width 379 height 8
click at [375, 259] on p "**********" at bounding box center [451, 258] width 379 height 8
click at [320, 272] on p "**********" at bounding box center [451, 272] width 379 height 8
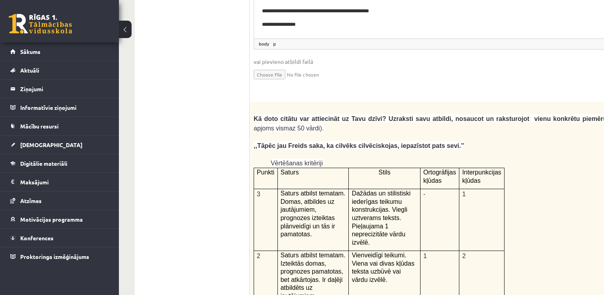
scroll to position [1555, 0]
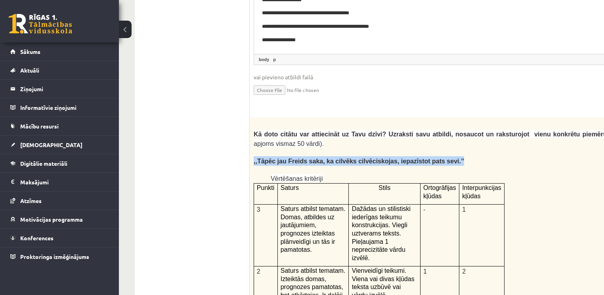
drag, startPoint x: 254, startPoint y: 117, endPoint x: 431, endPoint y: 117, distance: 177.5
click at [431, 156] on p ",,Tāpēc jau Freids saka, ka cilvēks cilvēciskojas, iepazīstot pats sevi.’’" at bounding box center [442, 161] width 377 height 10
copy span ",,Tāpēc jau Freids saka, ka cilvēks cilvēciskojas, iepazīstot pats sevi.’’"
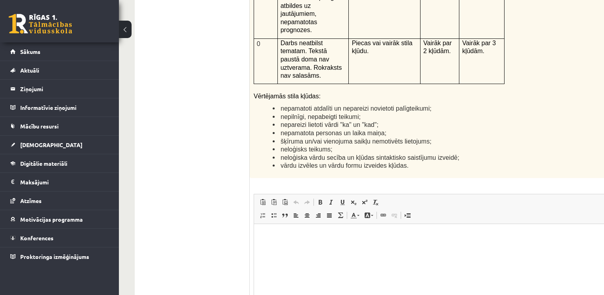
scroll to position [1919, 0]
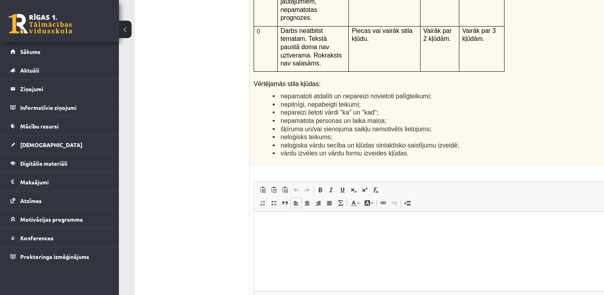
click at [492, 223] on p "Editor, wiswyg-editor-user-answer-47433816507160" at bounding box center [462, 223] width 400 height 8
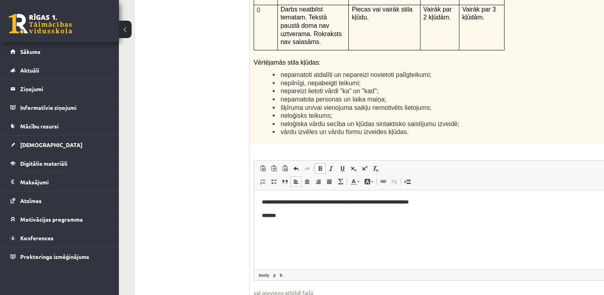
scroll to position [1934, 0]
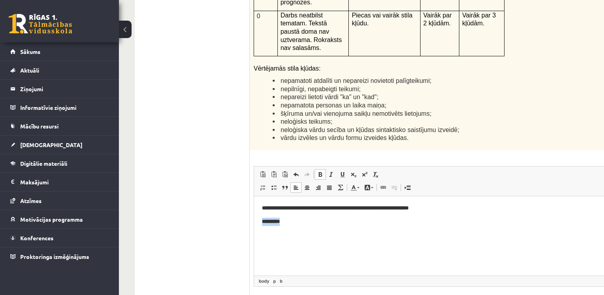
drag, startPoint x: 259, startPoint y: 222, endPoint x: 316, endPoint y: 223, distance: 57.1
click at [316, 223] on html "**********" at bounding box center [462, 215] width 416 height 38
click at [319, 171] on span at bounding box center [320, 174] width 6 height 6
click at [290, 228] on html "**********" at bounding box center [462, 214] width 416 height 37
click at [286, 216] on body "**********" at bounding box center [462, 214] width 400 height 21
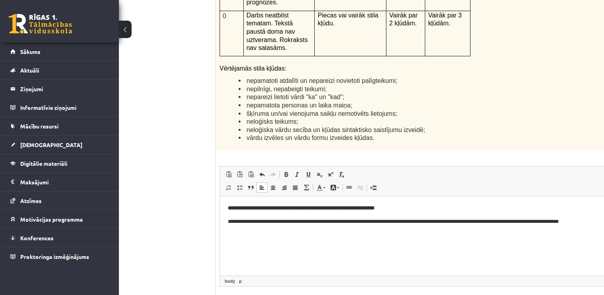
scroll to position [1934, 37]
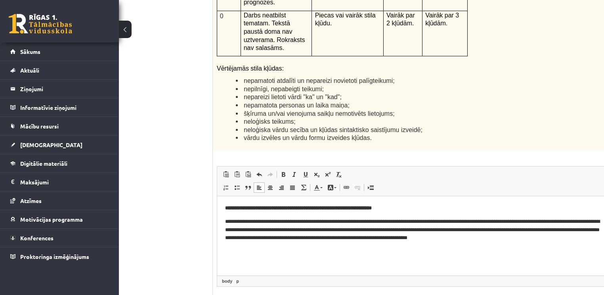
click at [332, 229] on p "**********" at bounding box center [414, 229] width 379 height 25
click at [601, 240] on p "**********" at bounding box center [414, 229] width 379 height 25
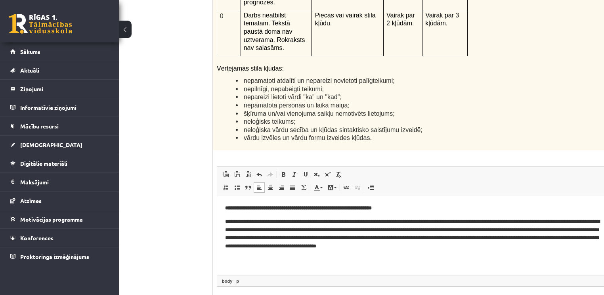
click at [353, 246] on p "**********" at bounding box center [414, 233] width 379 height 33
click at [405, 246] on p "**********" at bounding box center [414, 233] width 379 height 33
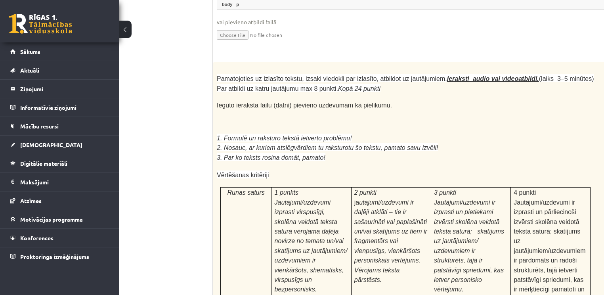
scroll to position [2208, 37]
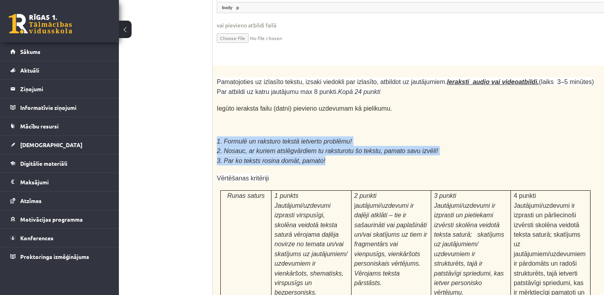
drag, startPoint x: 216, startPoint y: 49, endPoint x: 334, endPoint y: 70, distance: 120.8
click at [334, 70] on div "Pamatojoties uz izlasīto tekstu, izsaki viedokli par izlasīto, atbildot uz jaut…" at bounding box center [425, 280] width 425 height 430
copy div "1. Formulē un raksturo tekstā ietverto problēmu! 2. Nosauc, ar kuriem atslēgvār…"
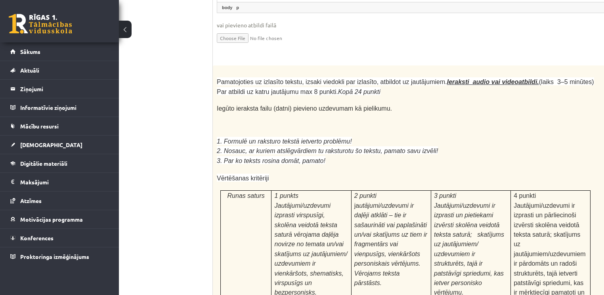
click at [390, 173] on p "Vērtēšanas kritēriji" at bounding box center [405, 178] width 377 height 10
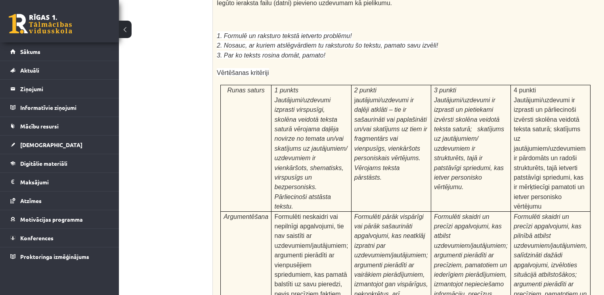
scroll to position [2481, 37]
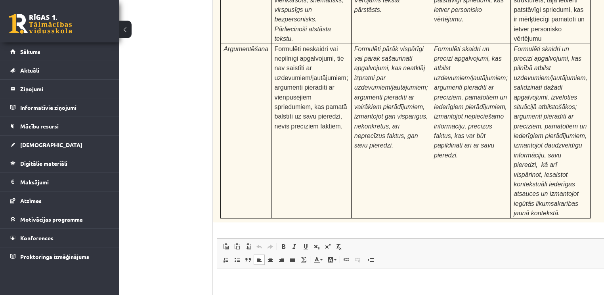
click at [448, 292] on html at bounding box center [425, 280] width 416 height 24
paste body "Editor, wiswyg-editor-user-answer-47433816044060"
click at [374, 277] on p "**********" at bounding box center [425, 280] width 400 height 8
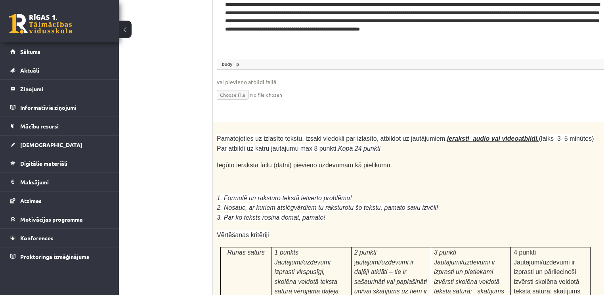
scroll to position [2122, 37]
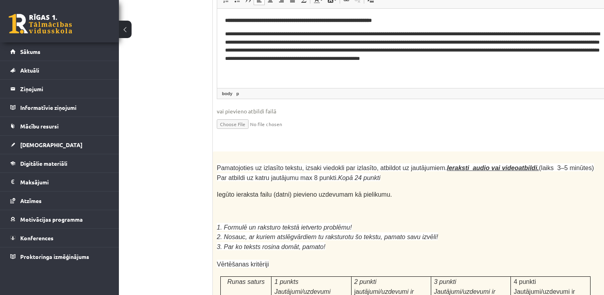
drag, startPoint x: 608, startPoint y: 149, endPoint x: 572, endPoint y: 87, distance: 71.9
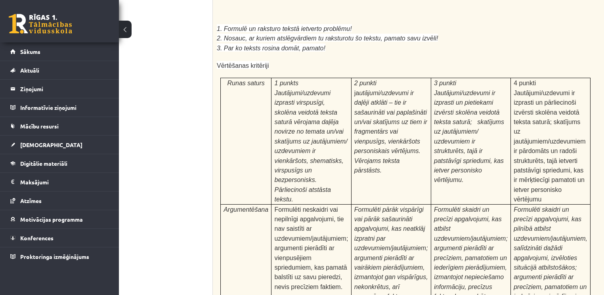
scroll to position [2481, 37]
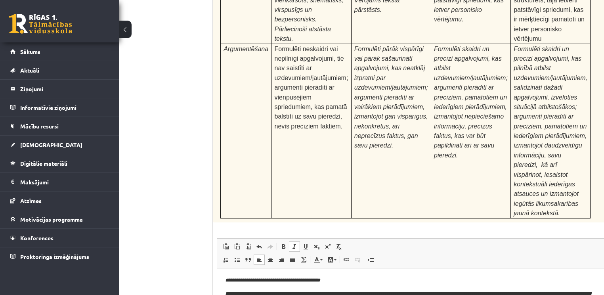
click at [400, 298] on p "**********" at bounding box center [425, 293] width 400 height 8
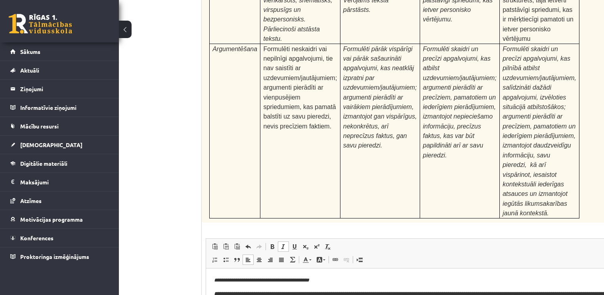
scroll to position [0, 0]
drag, startPoint x: 598, startPoint y: 218, endPoint x: 601, endPoint y: 248, distance: 30.2
click at [601, 248] on div "24p Pamatojoties uz izlasīto tekstu, izsaki viedokli par izlasīto, atbildot uz …" at bounding box center [414, 115] width 425 height 646
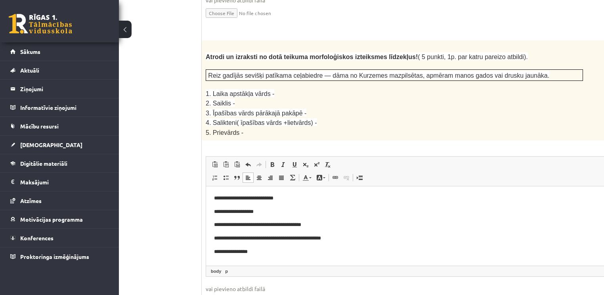
scroll to position [992, 37]
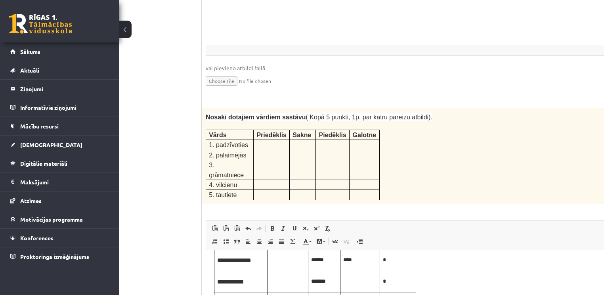
drag, startPoint x: 608, startPoint y: 7, endPoint x: 585, endPoint y: 168, distance: 163.3
click at [585, 168] on div "5p Nosaki dotajiem vārdiem sastāvu ( Kopā 5 punkti, 1p. par katru pareizu atbil…" at bounding box center [414, 246] width 425 height 277
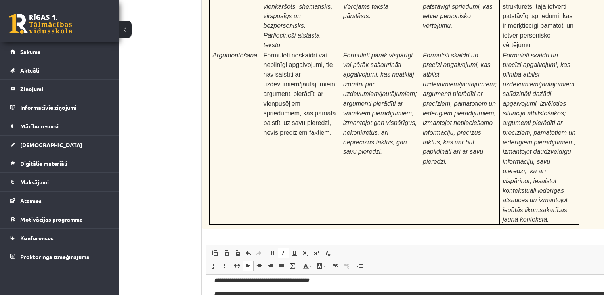
scroll to position [2518, 37]
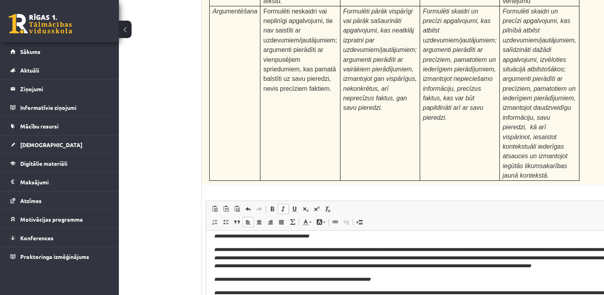
drag, startPoint x: 599, startPoint y: 217, endPoint x: 599, endPoint y: 250, distance: 33.3
click at [599, 250] on fieldset "Rich Text Editor, wiswyg-editor-user-answer-47433816044060 Editor toolbars Past…" at bounding box center [414, 299] width 417 height 198
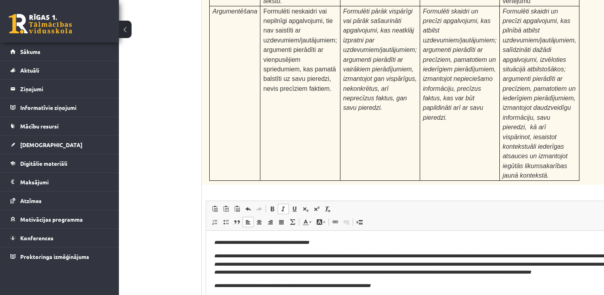
drag, startPoint x: 596, startPoint y: 218, endPoint x: 603, endPoint y: 261, distance: 44.1
click at [603, 261] on div "24p Pamatojoties uz izlasīto tekstu, izsaki viedokli par izlasīto, atbildot uz …" at bounding box center [414, 106] width 425 height 703
drag, startPoint x: 525, startPoint y: 363, endPoint x: 543, endPoint y: 365, distance: 18.3
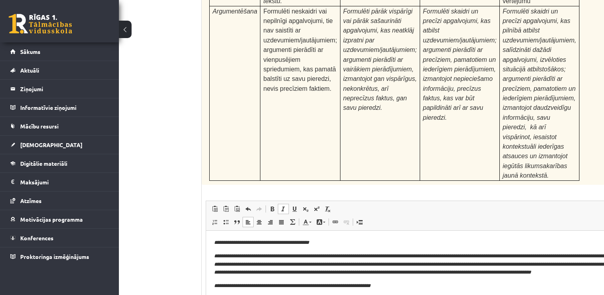
drag, startPoint x: 212, startPoint y: 241, endPoint x: 341, endPoint y: 235, distance: 128.9
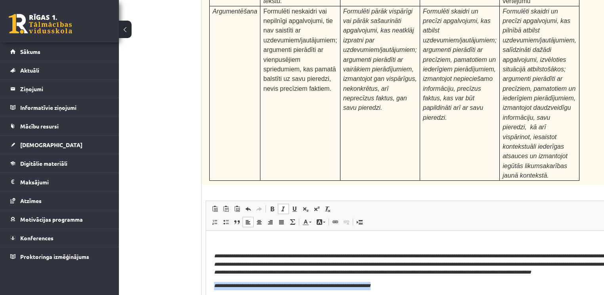
drag, startPoint x: 213, startPoint y: 294, endPoint x: 397, endPoint y: 292, distance: 184.2
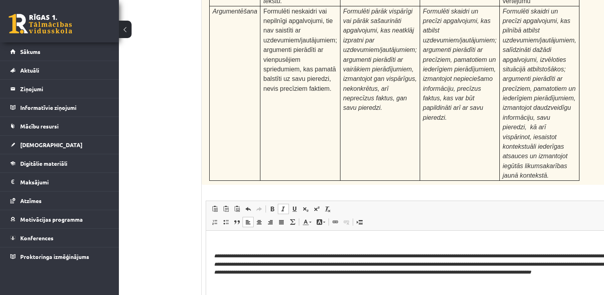
drag, startPoint x: 212, startPoint y: 329, endPoint x: 308, endPoint y: 326, distance: 96.7
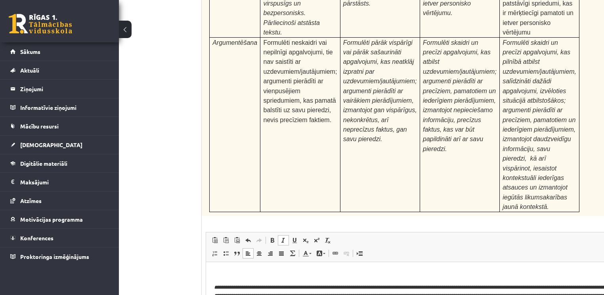
scroll to position [2573, 37]
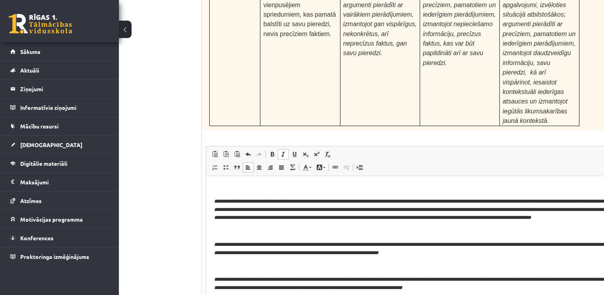
drag, startPoint x: 390, startPoint y: 316, endPoint x: 231, endPoint y: 191, distance: 201.7
click at [207, 195] on html "**********" at bounding box center [414, 249] width 416 height 146
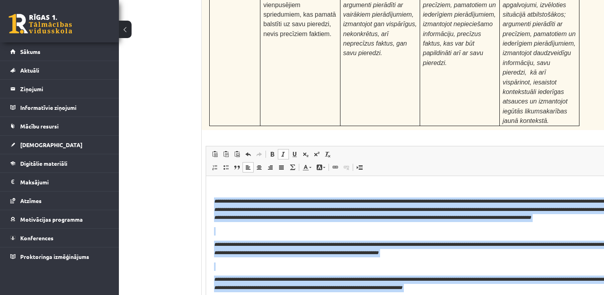
drag, startPoint x: 208, startPoint y: 195, endPoint x: 429, endPoint y: 319, distance: 252.9
click at [429, 299] on html "**********" at bounding box center [414, 249] width 416 height 146
copy body "**********"
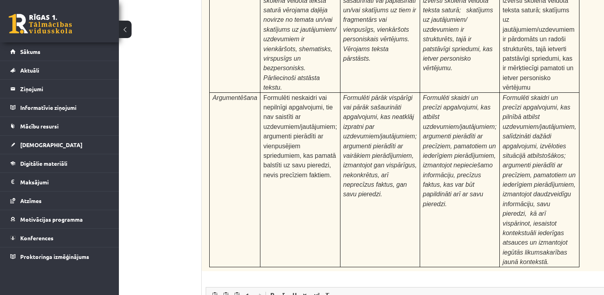
scroll to position [2573, 37]
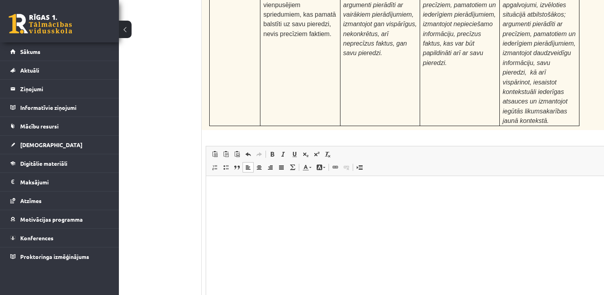
type input "**********"
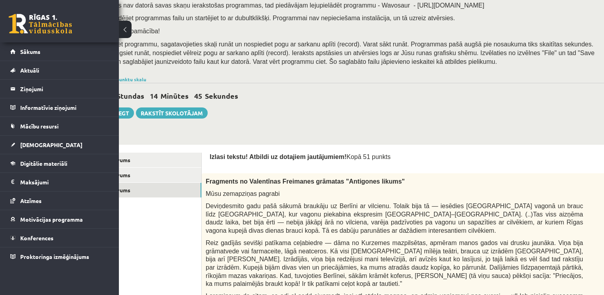
scroll to position [101, 37]
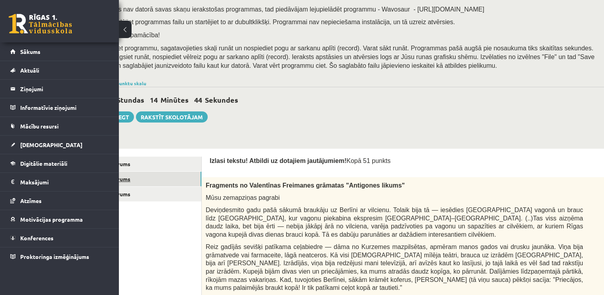
click at [179, 177] on link "2. uzdevums" at bounding box center [148, 179] width 107 height 15
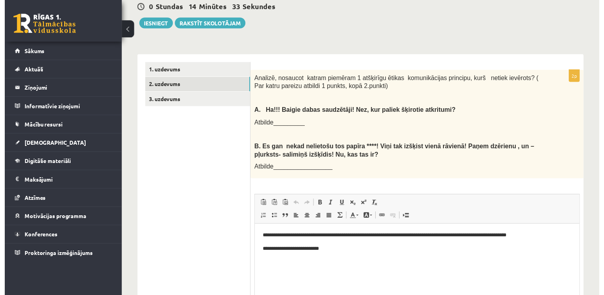
scroll to position [207, 0]
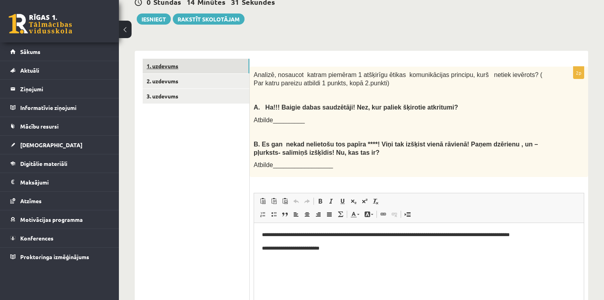
click at [240, 59] on link "1. uzdevums" at bounding box center [196, 66] width 107 height 15
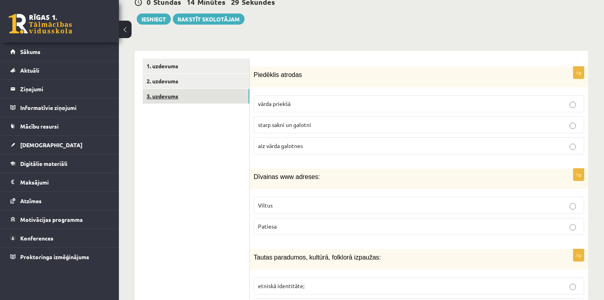
click at [229, 92] on link "3. uzdevums" at bounding box center [196, 96] width 107 height 15
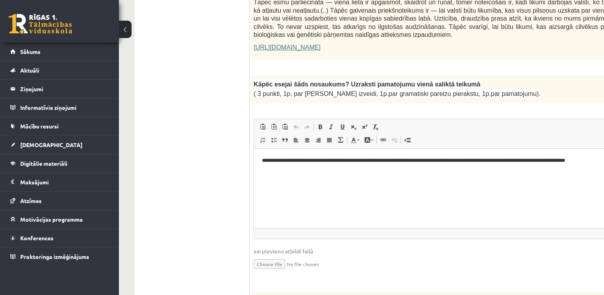
scroll to position [0, 0]
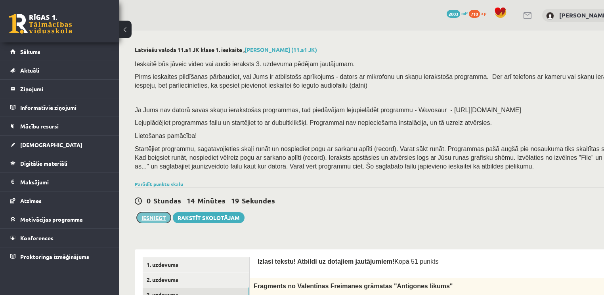
click at [155, 217] on button "Iesniegt" at bounding box center [154, 217] width 34 height 11
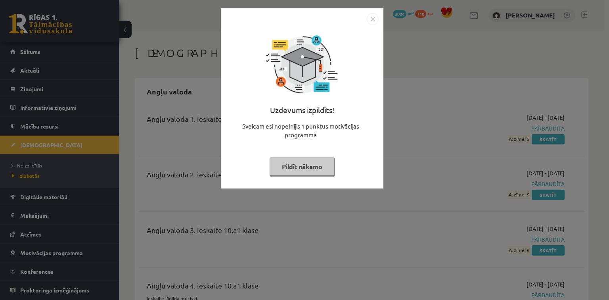
click at [286, 168] on button "Pildīt nākamo" at bounding box center [301, 166] width 65 height 18
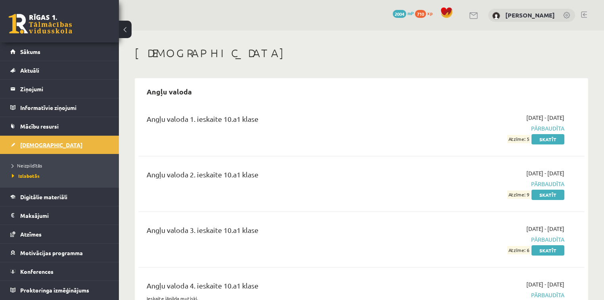
click at [68, 150] on link "[DEMOGRAPHIC_DATA]" at bounding box center [59, 145] width 99 height 18
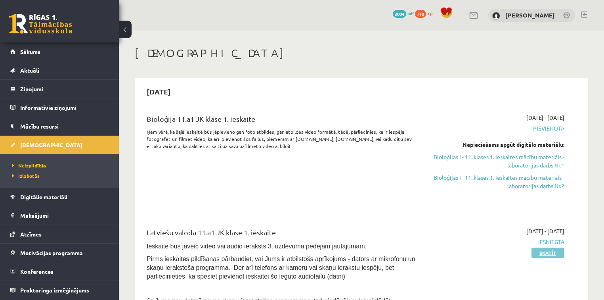
click at [550, 249] on link "Skatīt" at bounding box center [547, 252] width 33 height 10
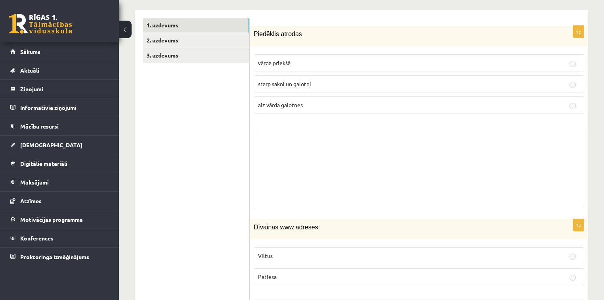
scroll to position [40, 0]
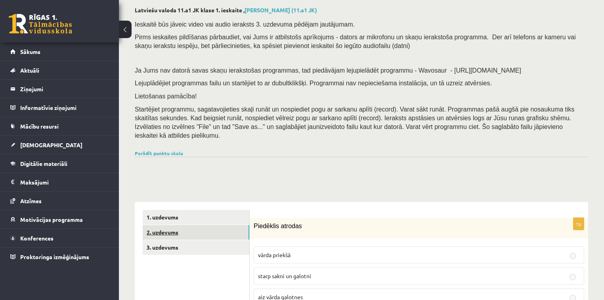
click at [217, 225] on link "2. uzdevums" at bounding box center [196, 232] width 107 height 15
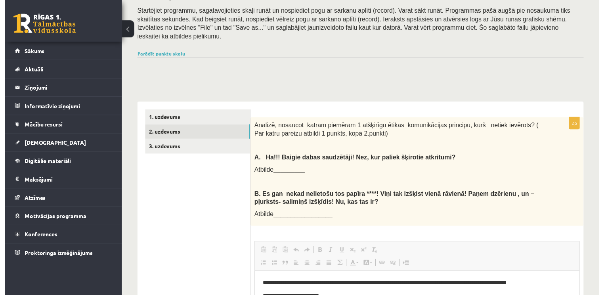
scroll to position [137, 0]
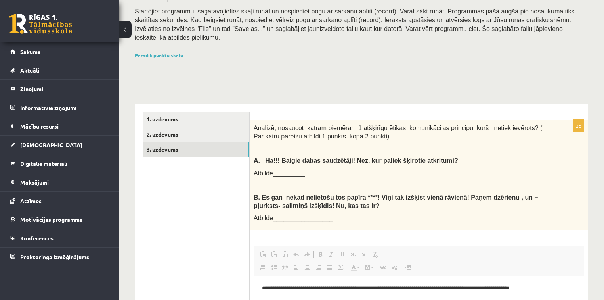
click at [221, 142] on link "3. uzdevums" at bounding box center [196, 149] width 107 height 15
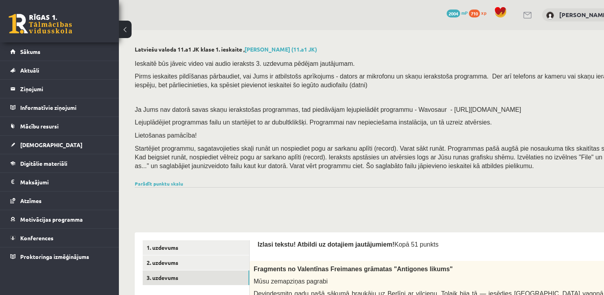
scroll to position [0, 0]
click at [48, 44] on link "Sākums" at bounding box center [59, 51] width 99 height 18
